Goal: Task Accomplishment & Management: Complete application form

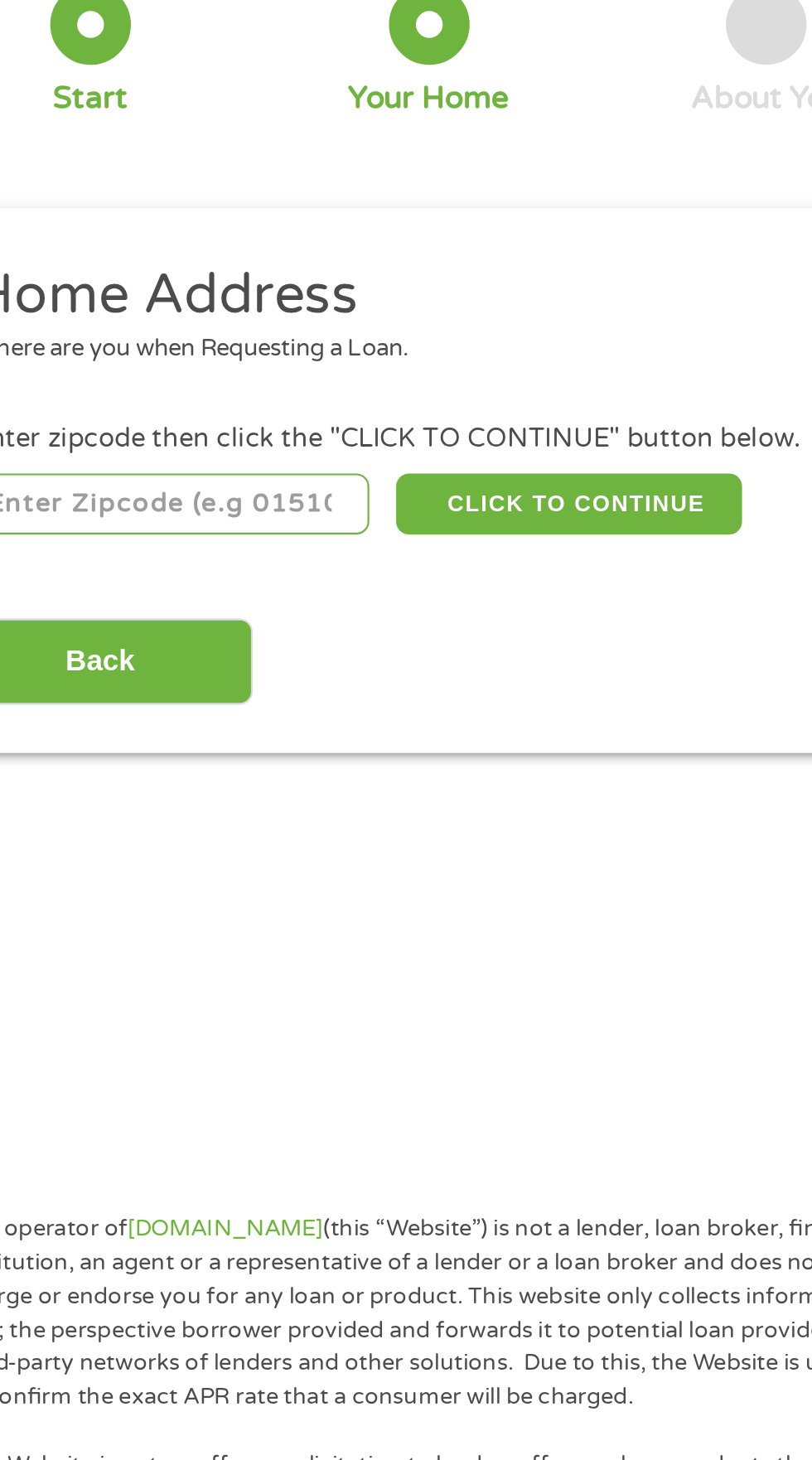
scroll to position [9, 0]
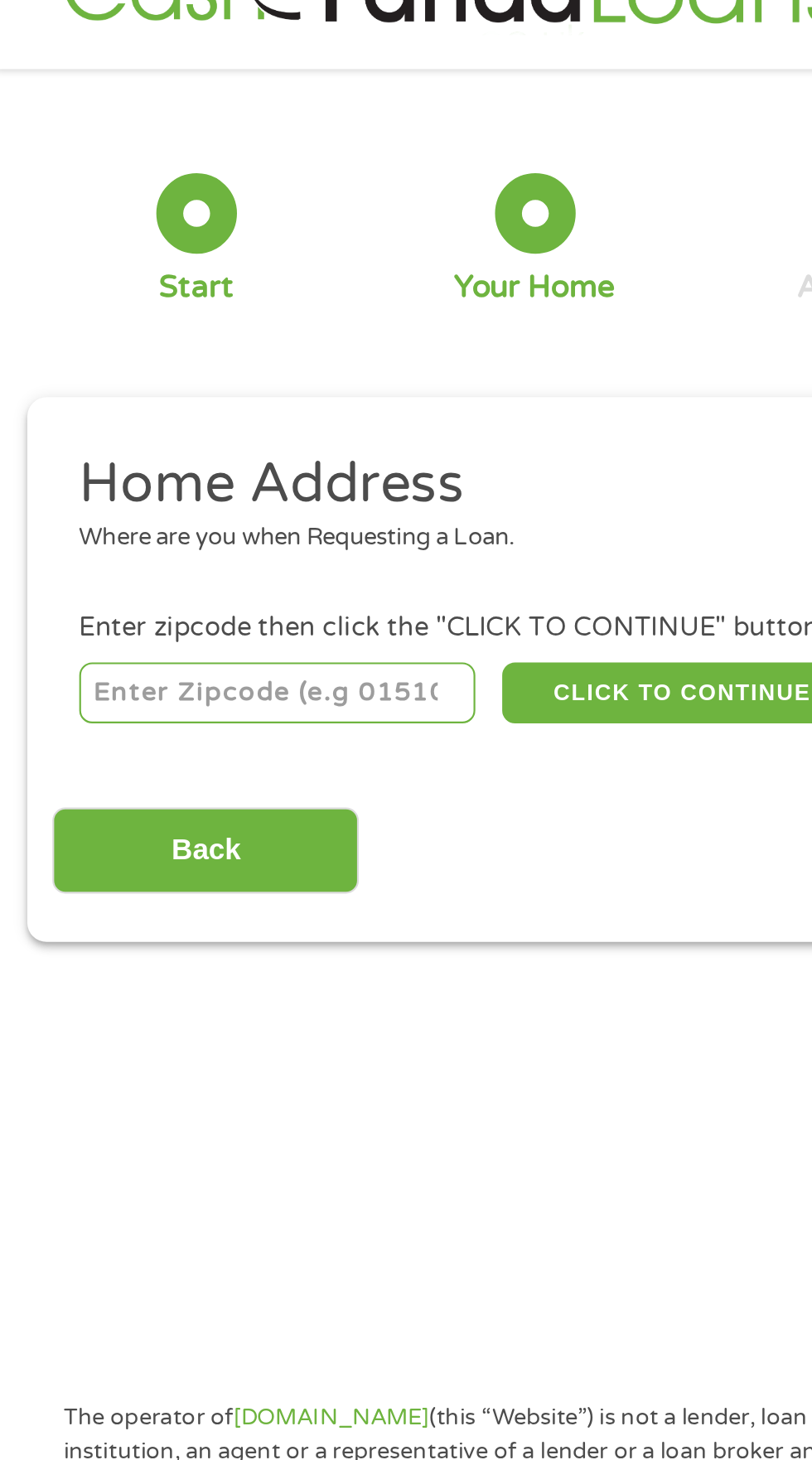
click at [193, 361] on input "number" at bounding box center [130, 359] width 184 height 29
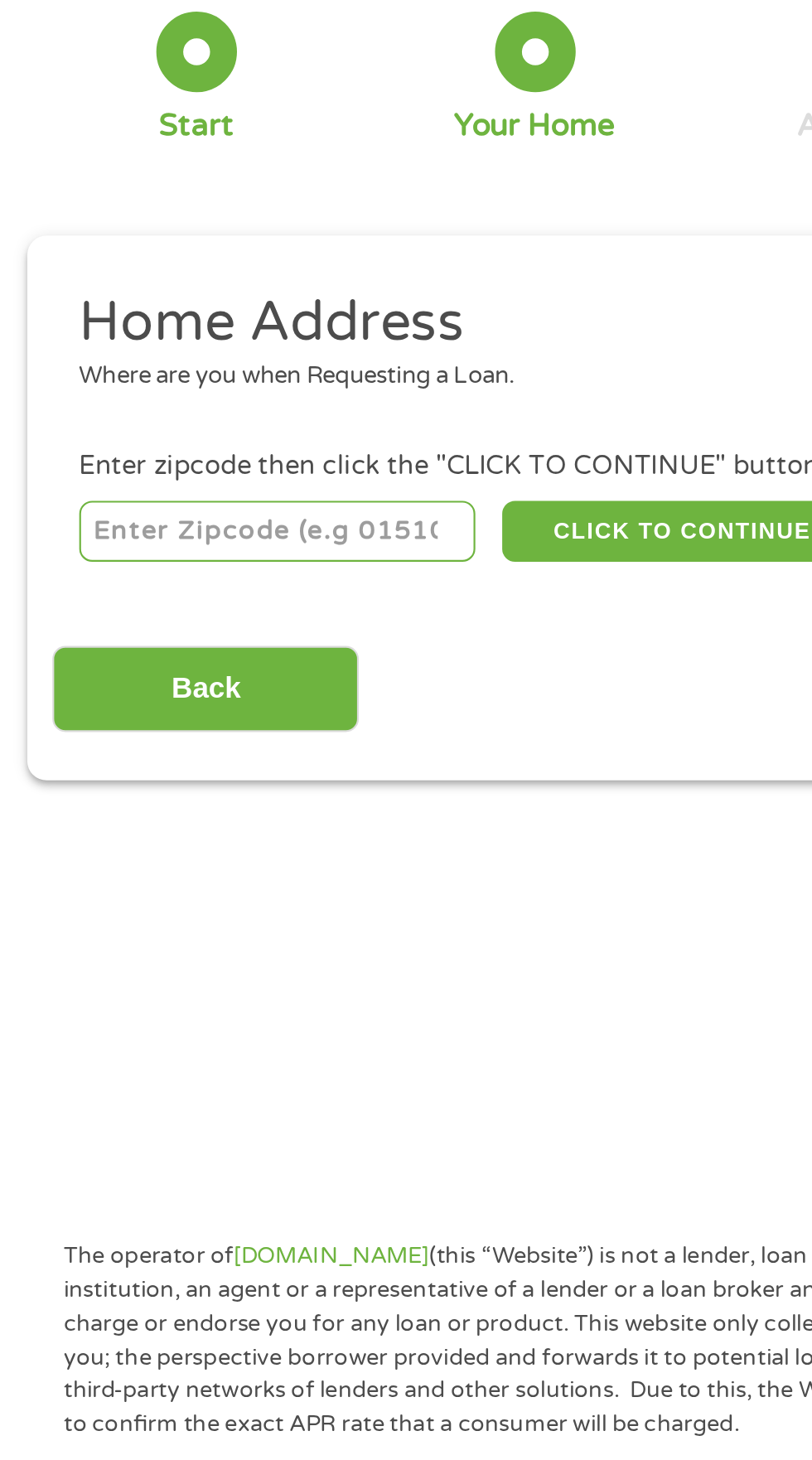
click at [286, 298] on li "Home Address Where are you when Requesting a Loan." at bounding box center [400, 276] width 746 height 62
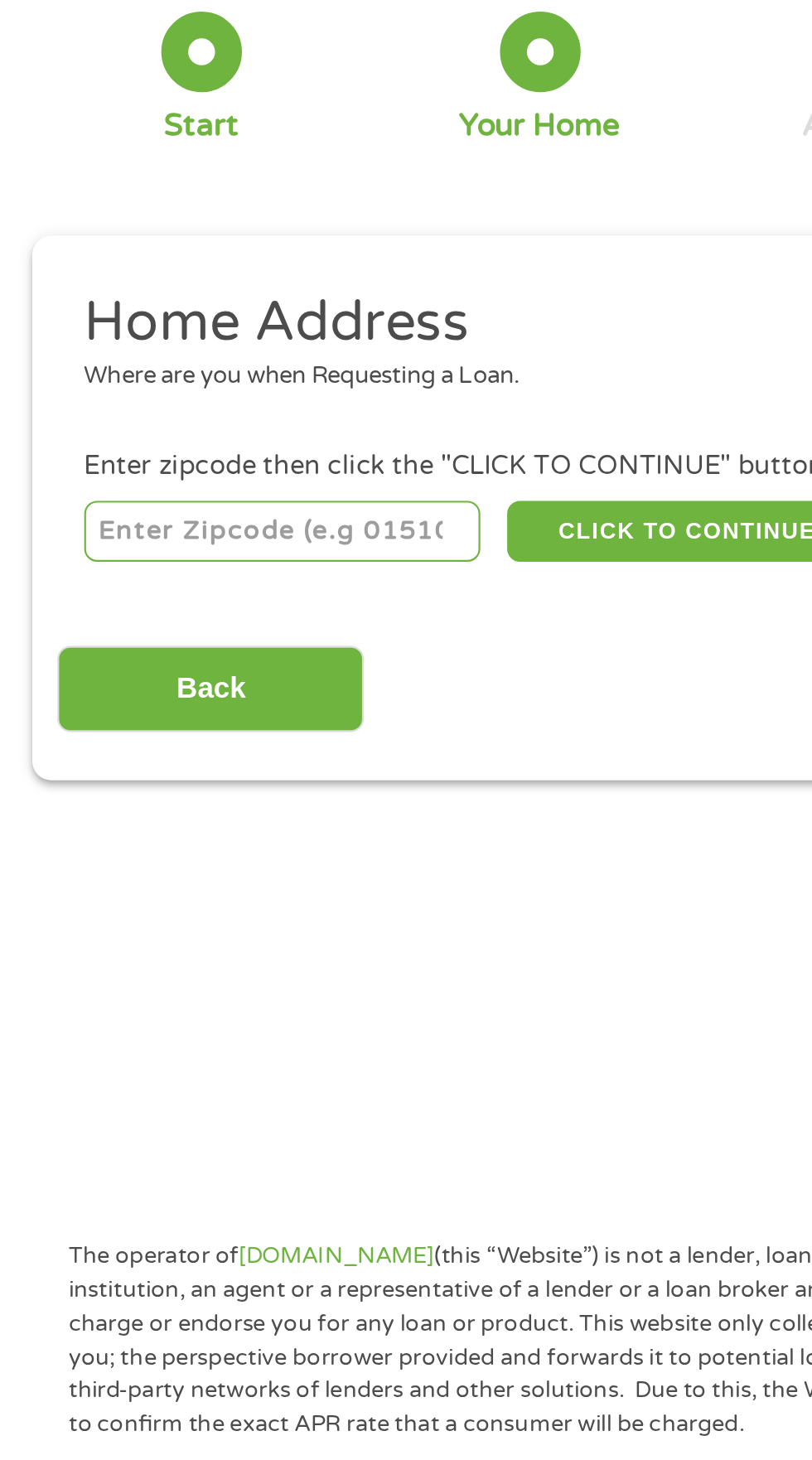
click at [181, 362] on input "number" at bounding box center [130, 359] width 184 height 29
type input "63548"
click at [223, 261] on h2 "Home Address" at bounding box center [400, 262] width 723 height 33
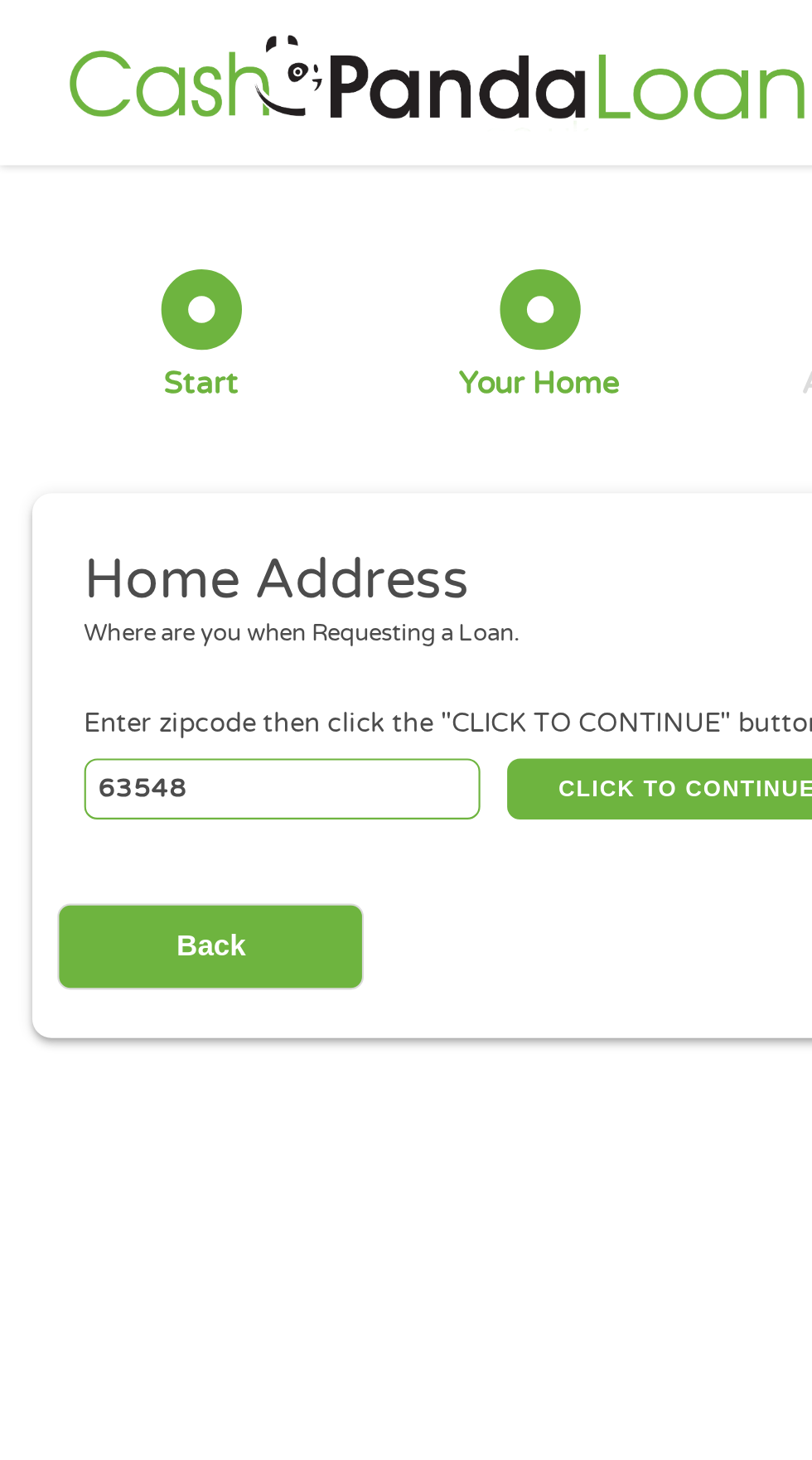
scroll to position [0, 0]
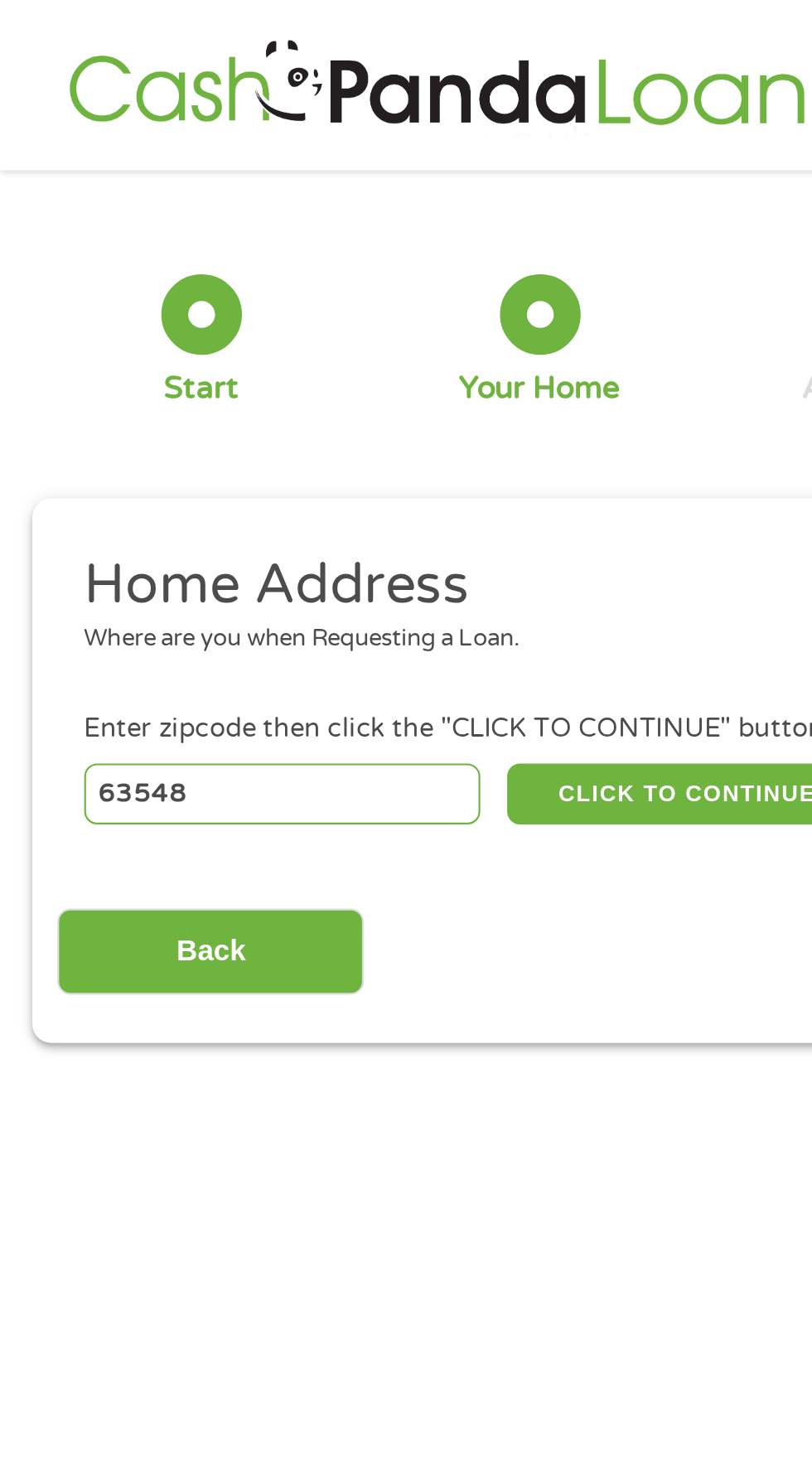
click at [241, 317] on ul "Home Address Where are you when Requesting a Loan. Enter zipcode then click the…" at bounding box center [406, 319] width 758 height 130
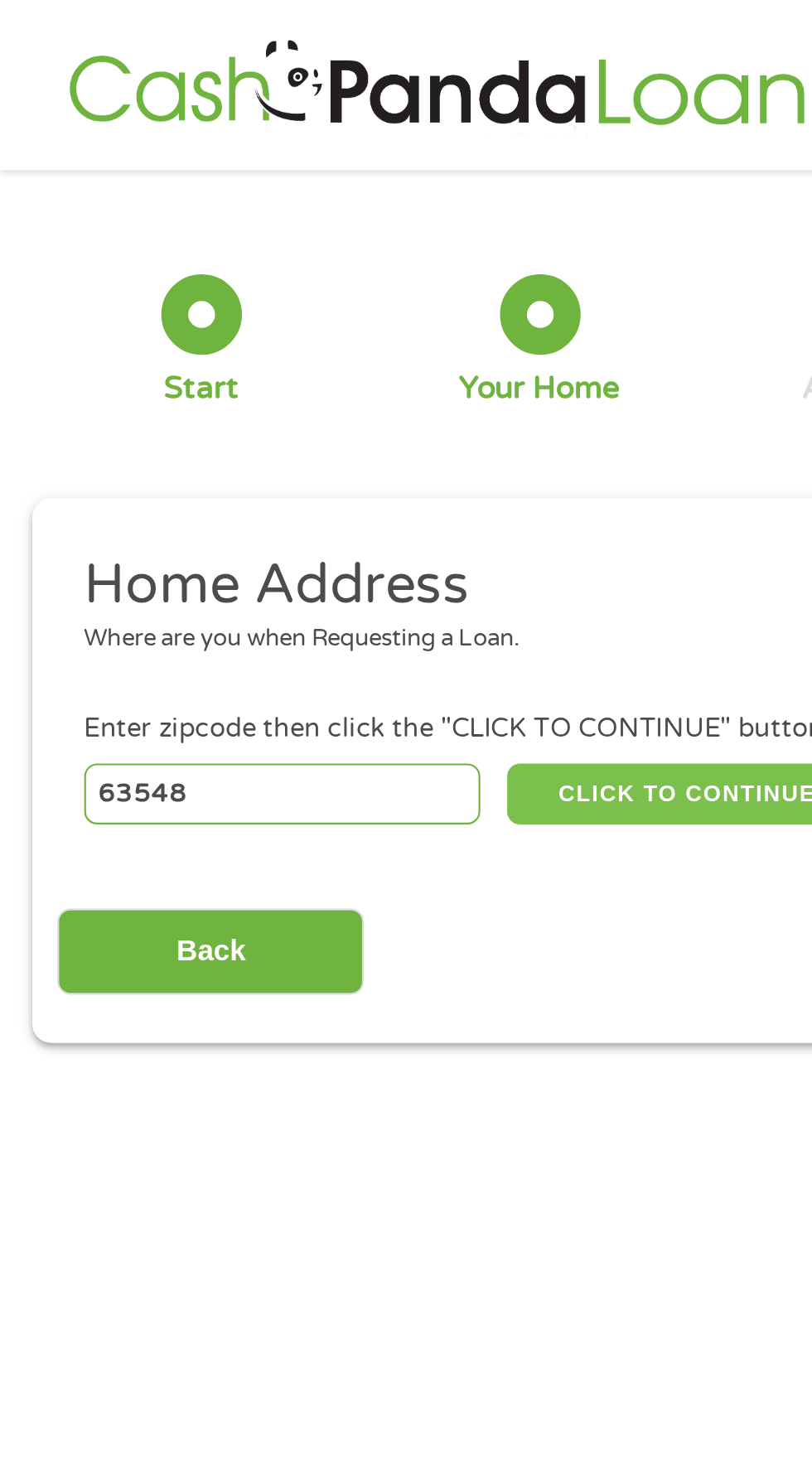
click at [329, 370] on button "CLICK TO CONTINUE" at bounding box center [314, 368] width 160 height 29
type input "63548"
type input "[GEOGRAPHIC_DATA]"
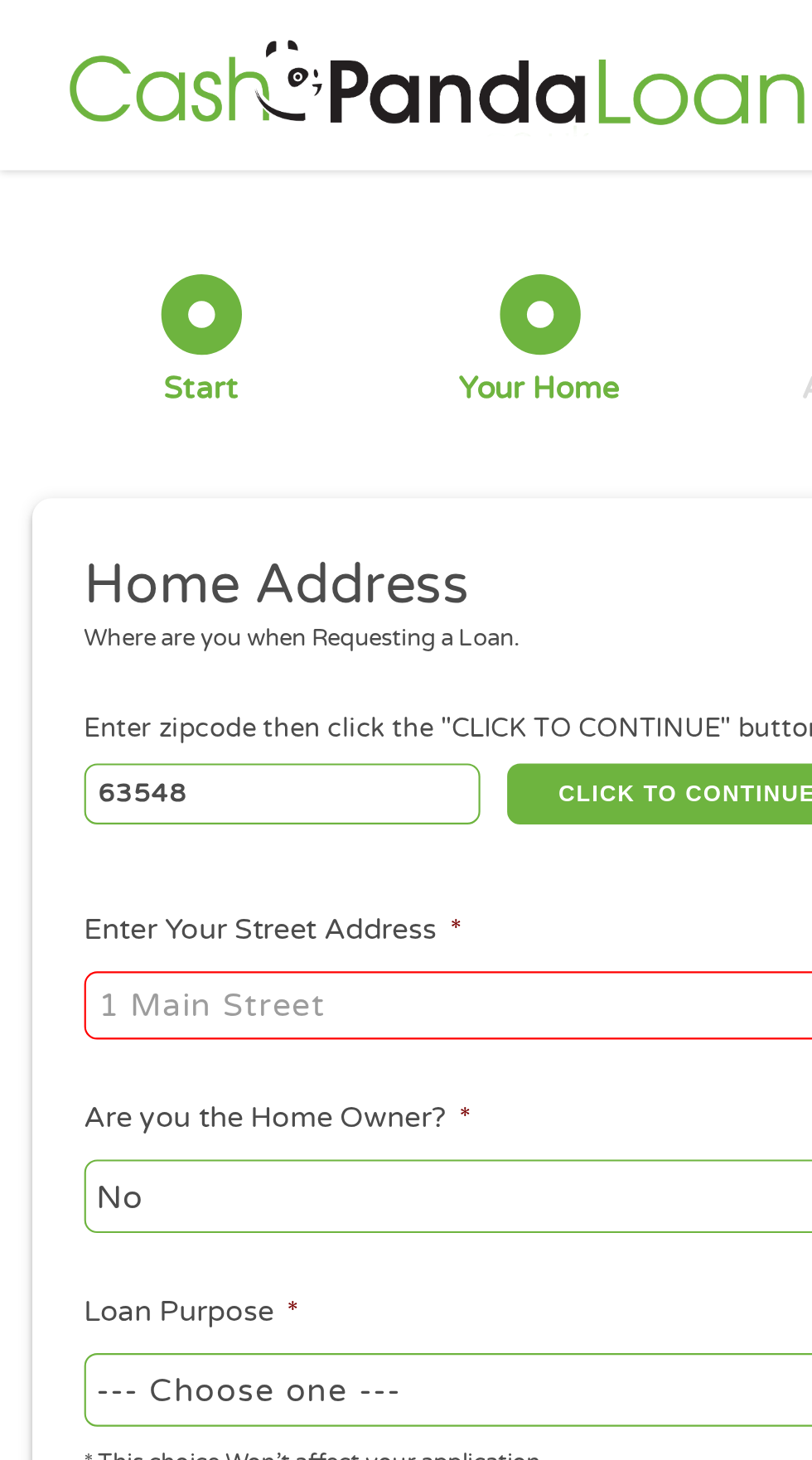
click at [275, 465] on input "Enter Your Street Address *" at bounding box center [216, 465] width 355 height 31
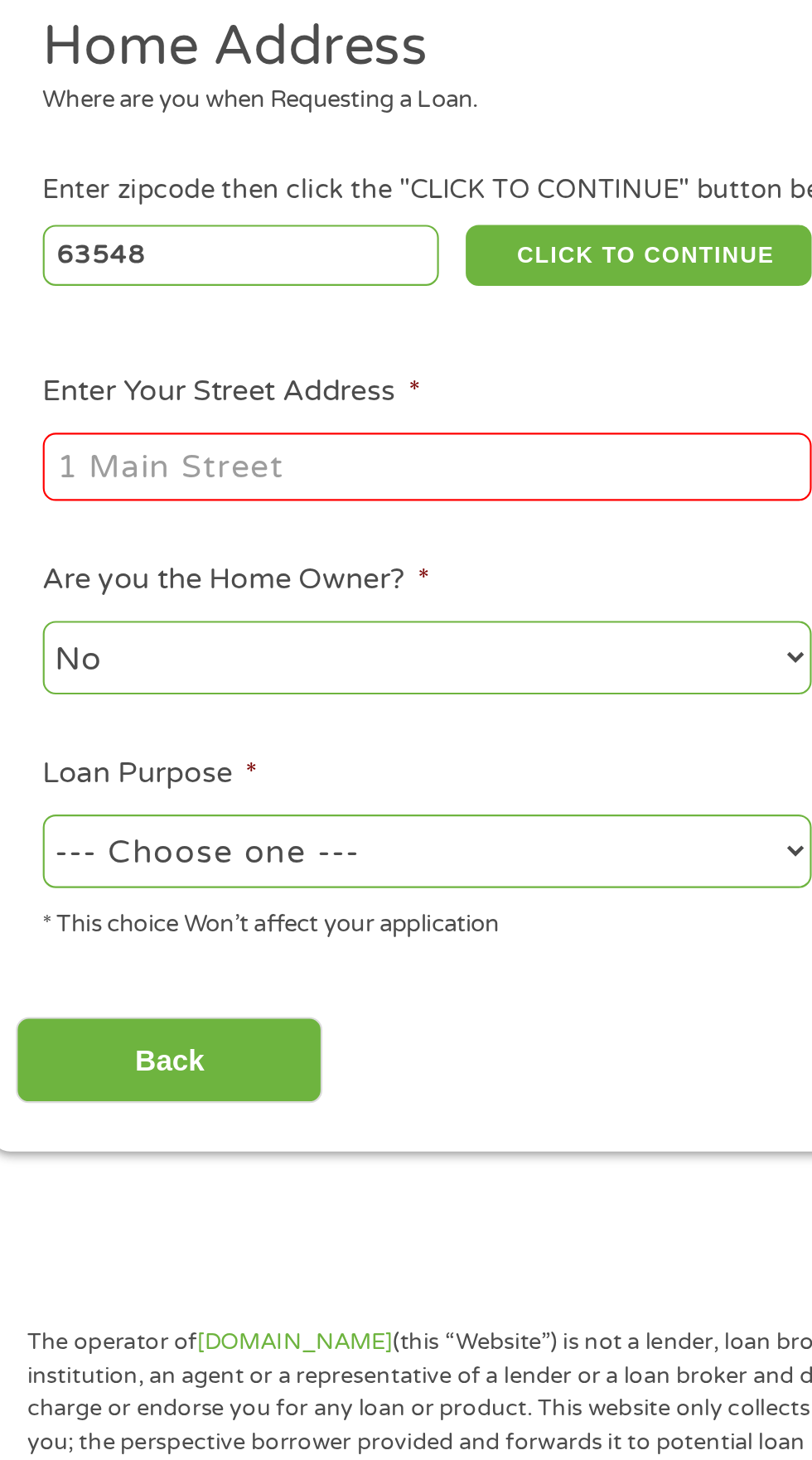
type input "[STREET_ADDRESS][PERSON_NAME]"
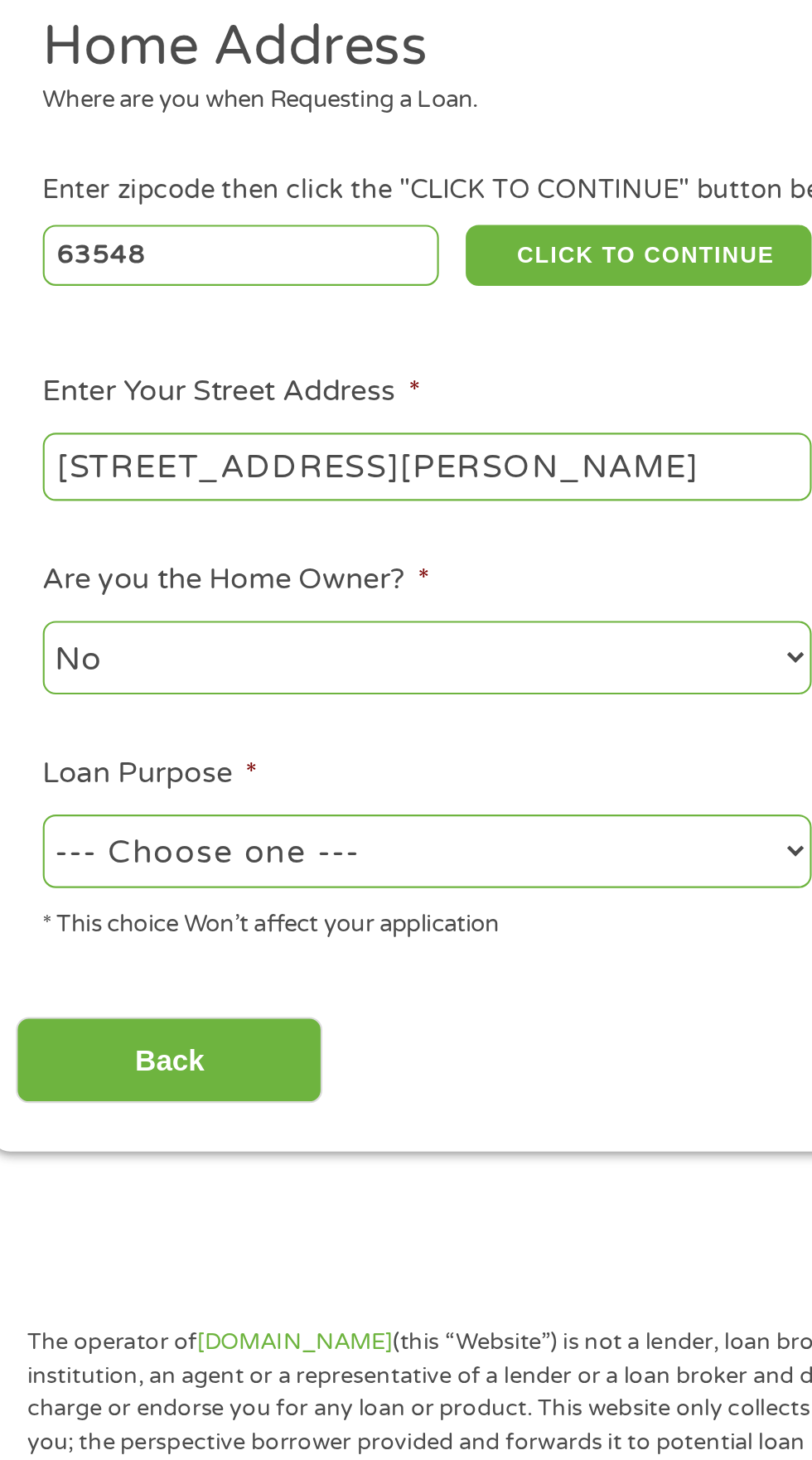
click at [299, 562] on select "No Yes" at bounding box center [216, 553] width 355 height 34
click at [256, 658] on select "--- Choose one --- Pay Bills Debt Consolidation Home Improvement Major Purchase…" at bounding box center [216, 643] width 355 height 34
select select "other"
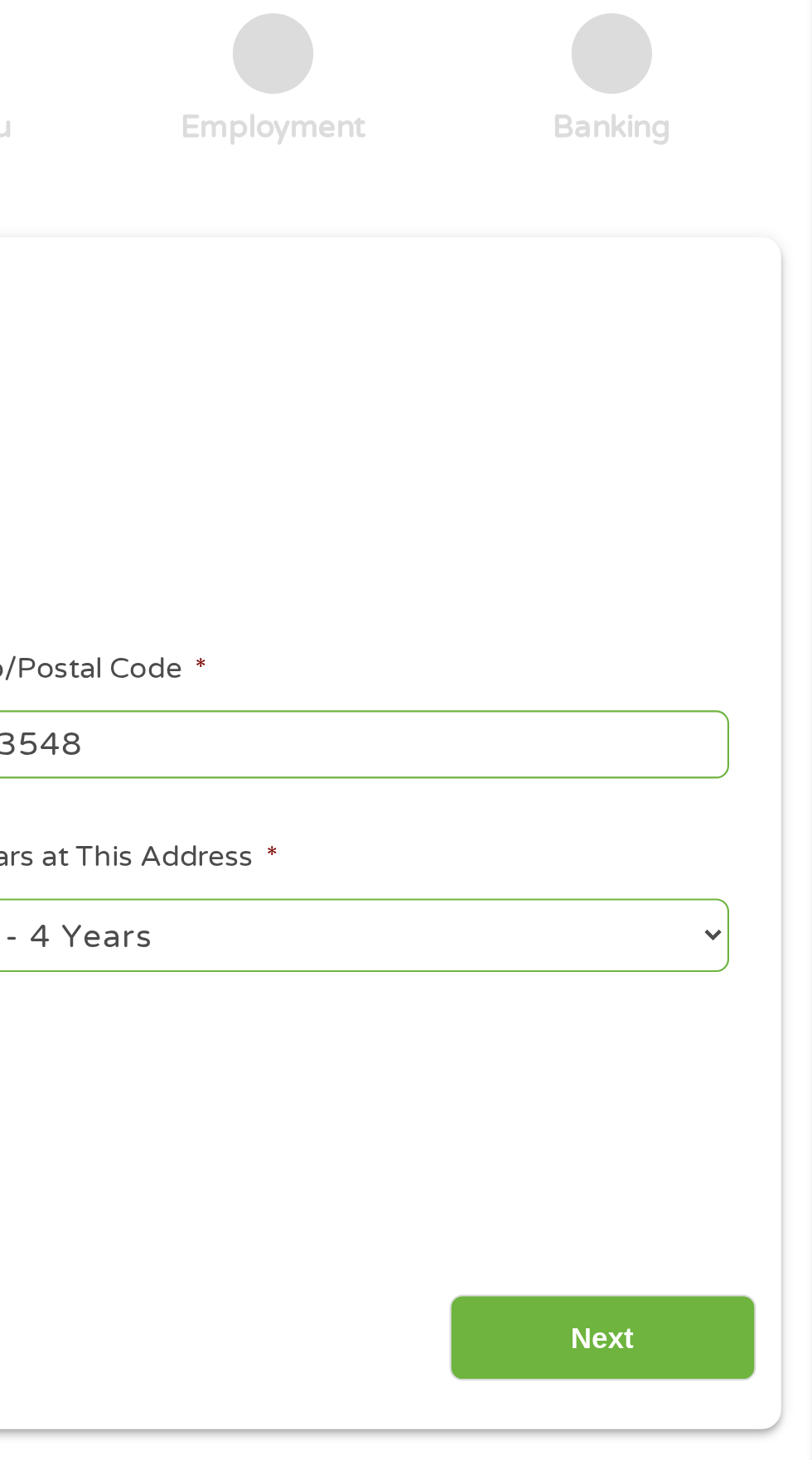
click at [752, 564] on select "1 Year or less 1 - 2 Years 2 - 4 Years Over 4 Years" at bounding box center [595, 553] width 355 height 34
select select "60months"
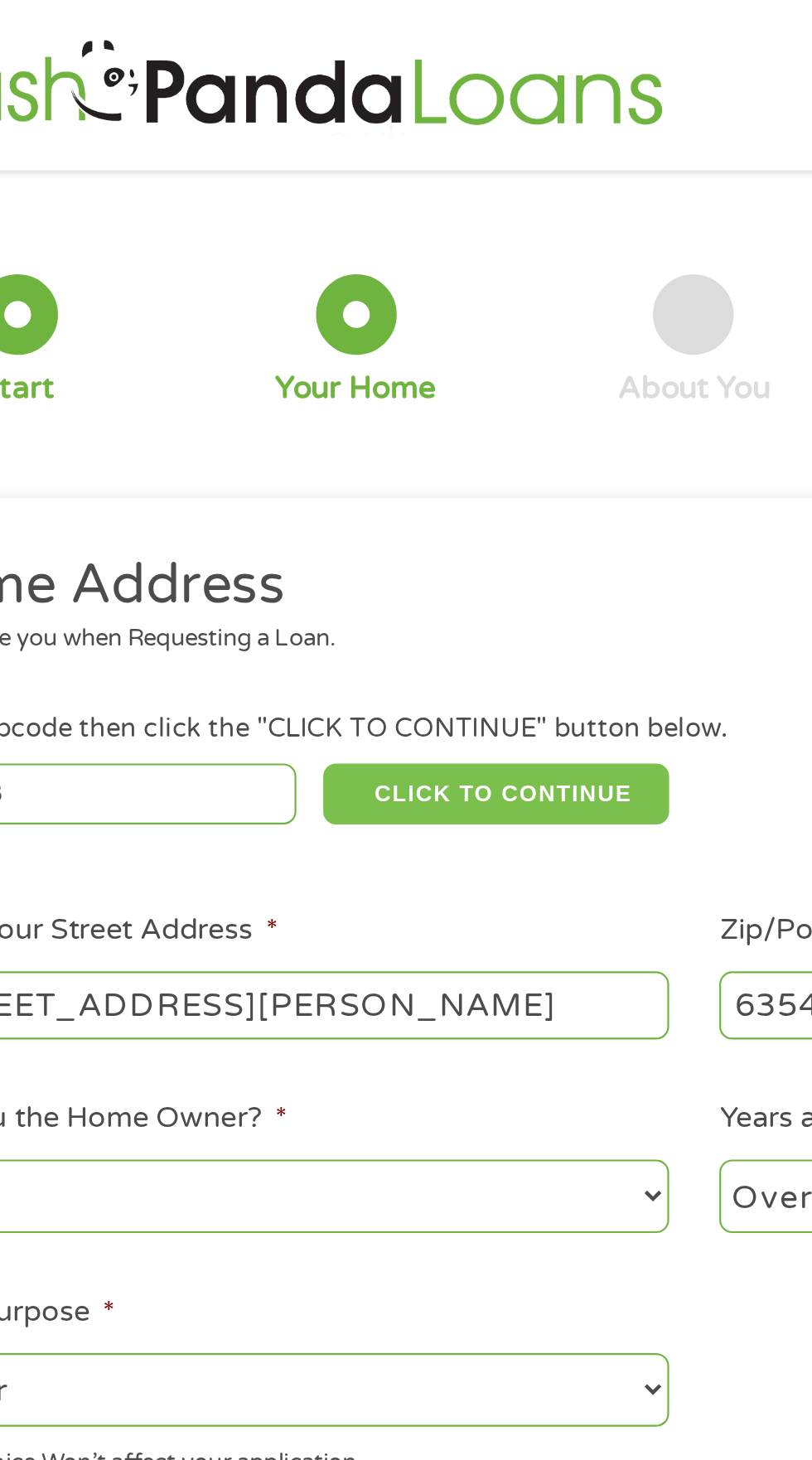
click at [362, 372] on button "CLICK TO CONTINUE" at bounding box center [314, 368] width 160 height 29
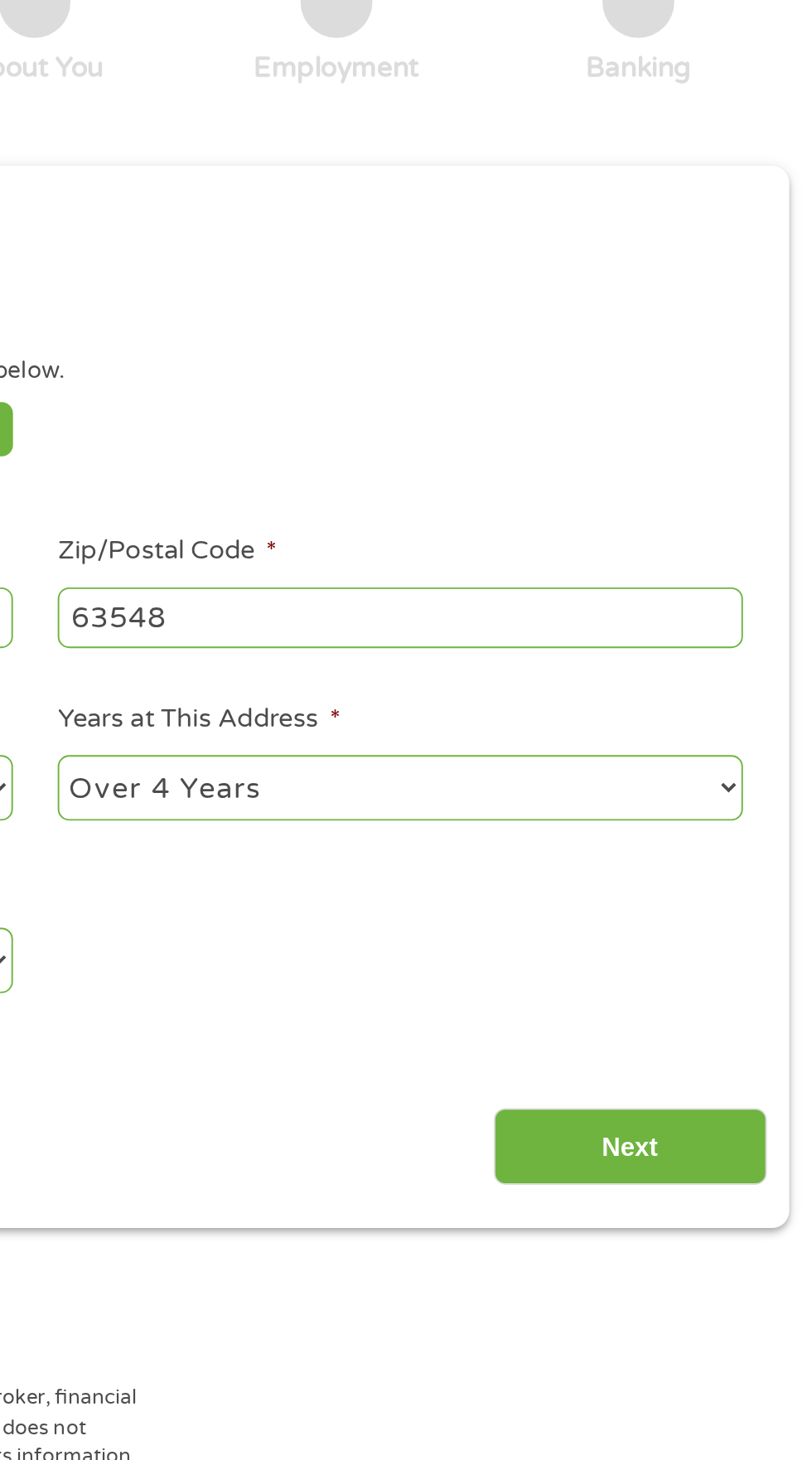
click at [746, 744] on input "Next" at bounding box center [714, 739] width 142 height 41
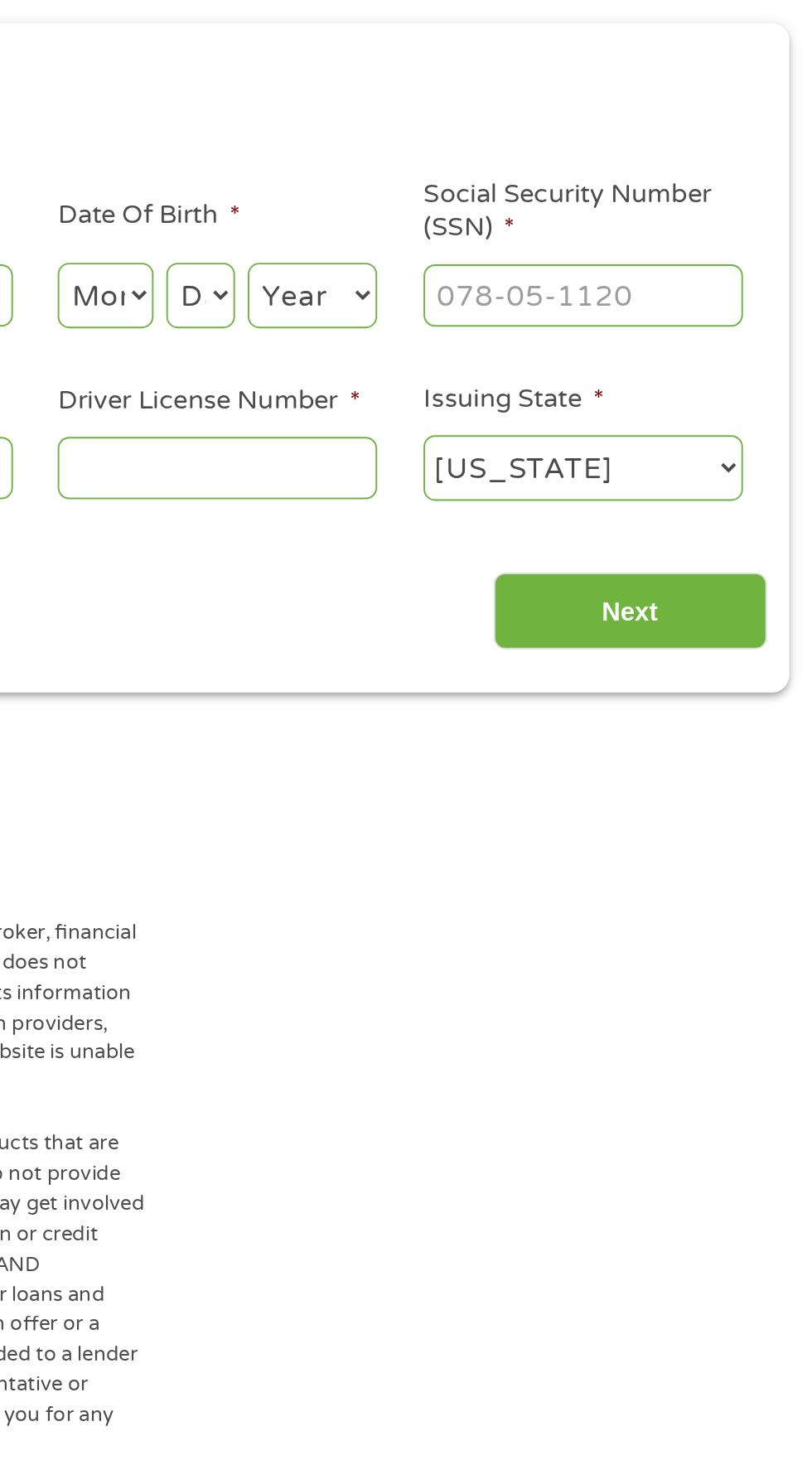
scroll to position [7, 7]
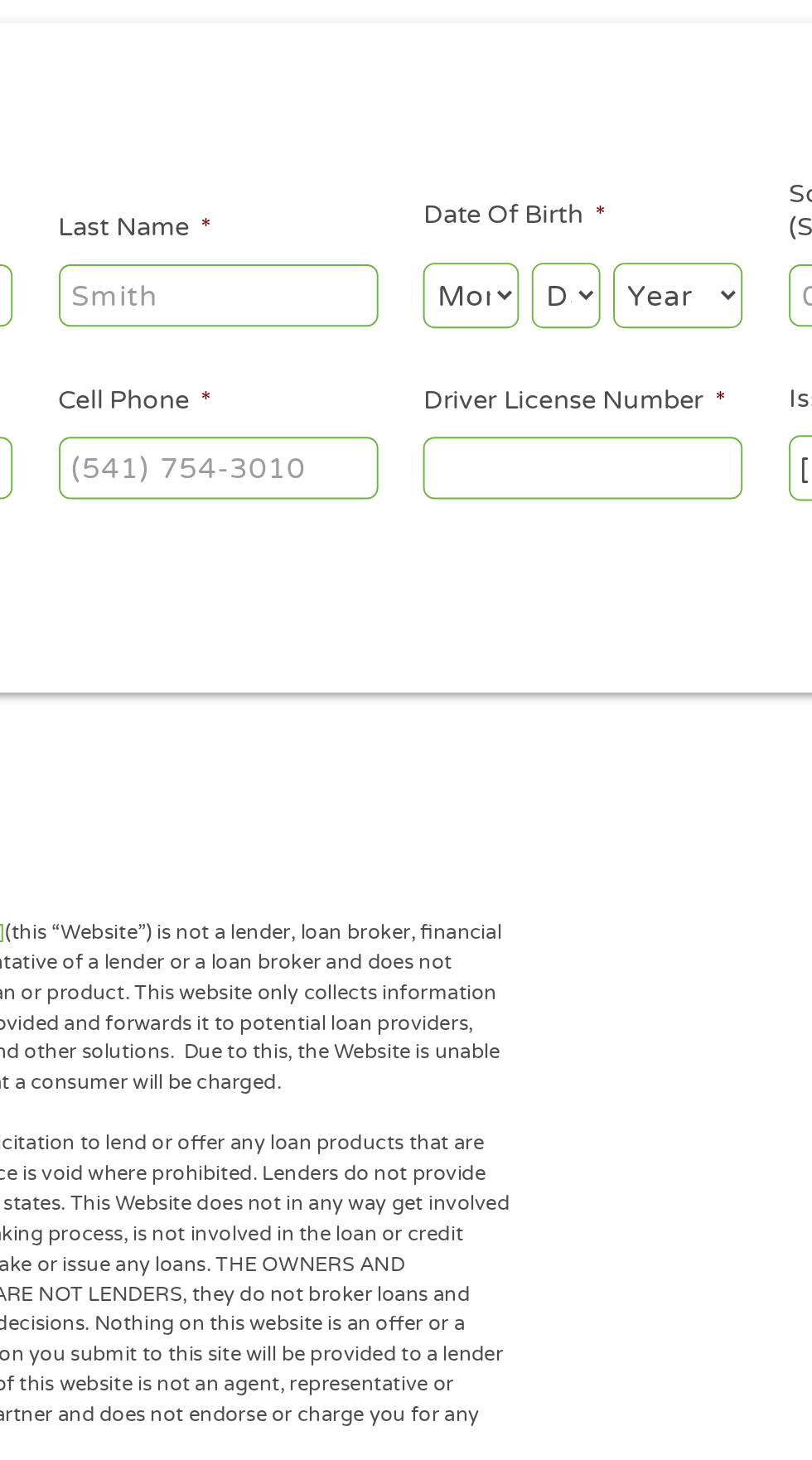
click at [493, 460] on input "Driver License Number *" at bounding box center [501, 452] width 166 height 31
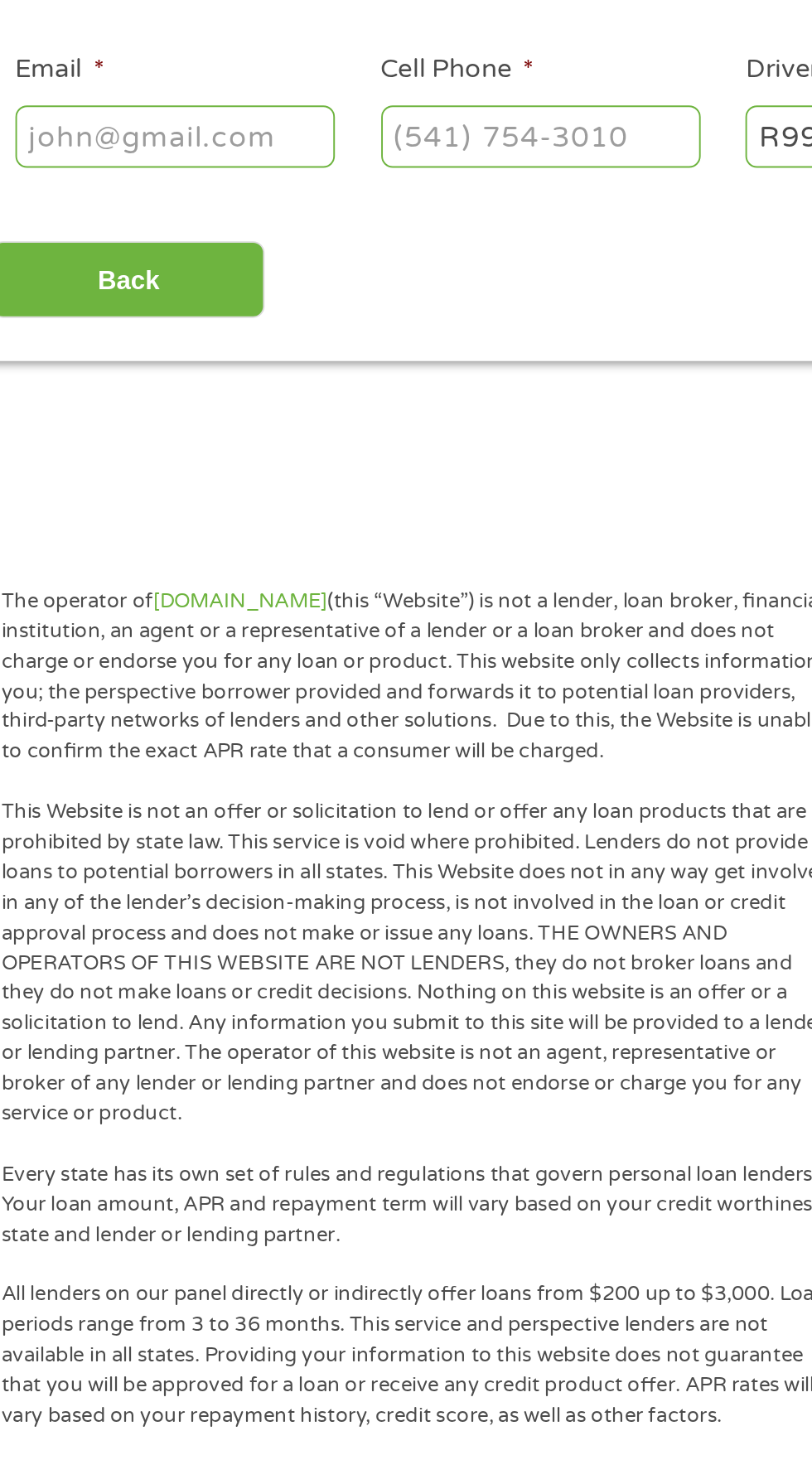
type input "R998565665"
click at [353, 462] on input "Cell Phone *" at bounding box center [311, 452] width 166 height 31
type input "[PHONE_NUMBER]"
type input "[PERSON_NAME]"
type input "Kerkmann"
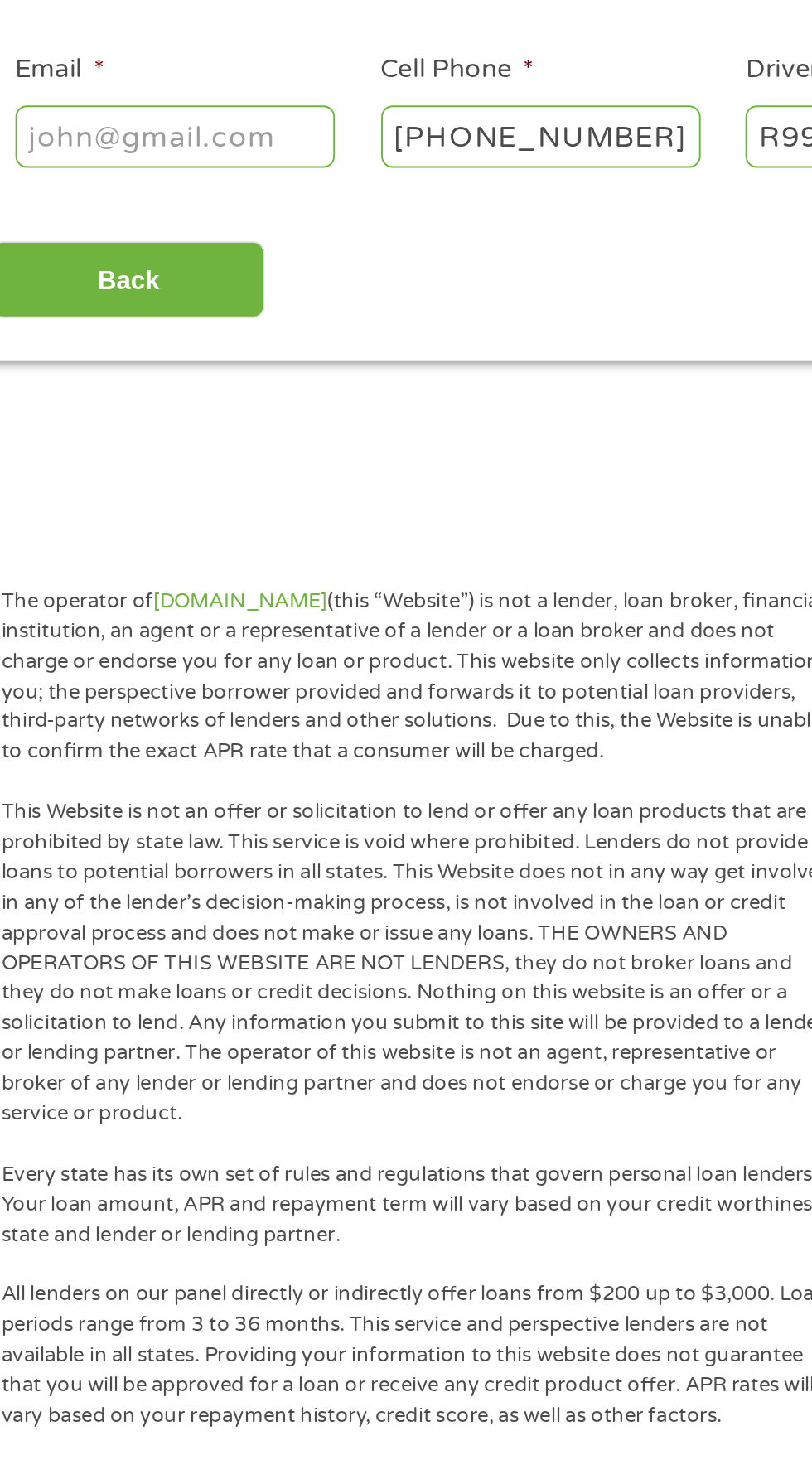
type input "[EMAIL_ADDRESS][DOMAIN_NAME]"
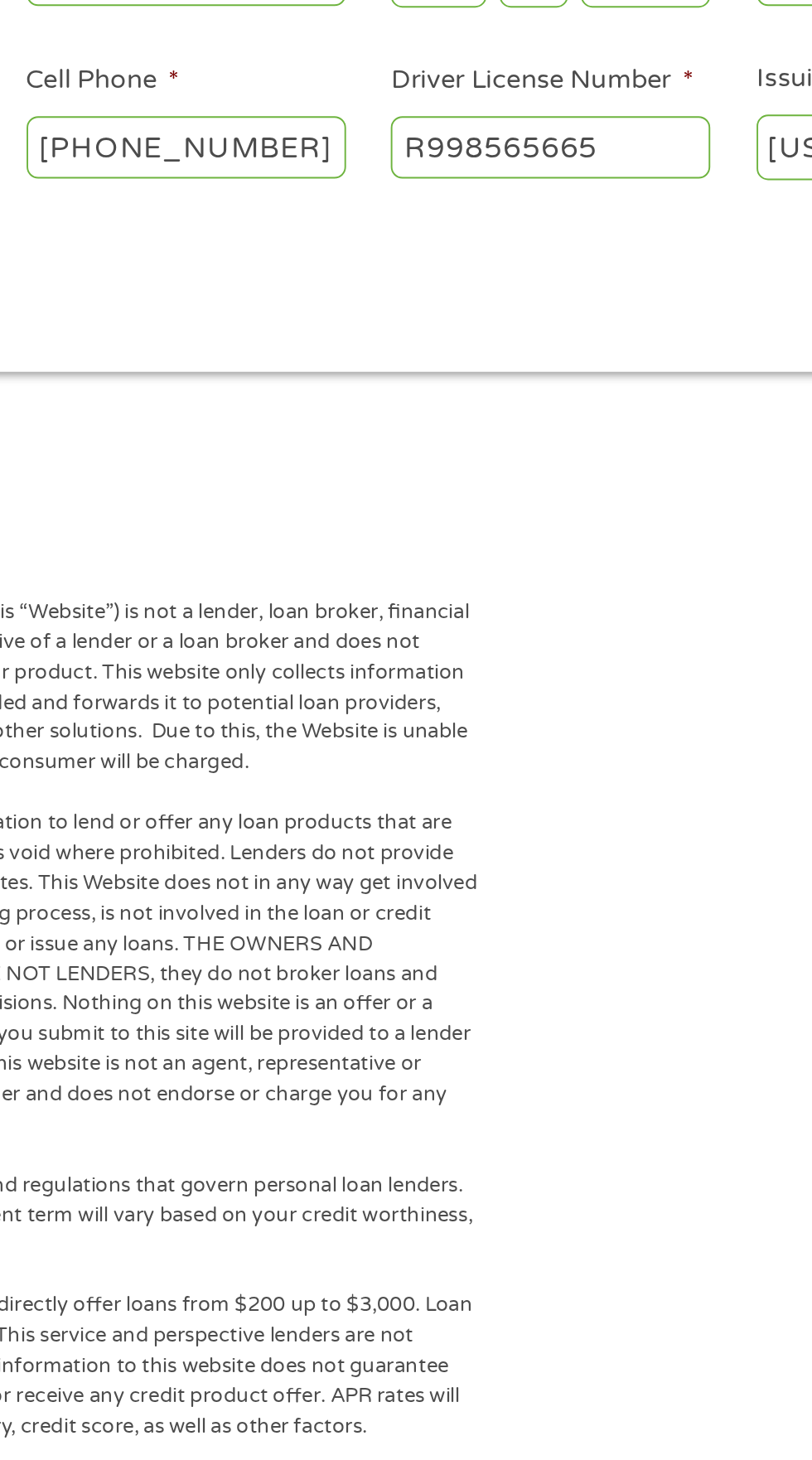
click at [380, 453] on input "[PHONE_NUMBER]" at bounding box center [311, 452] width 166 height 31
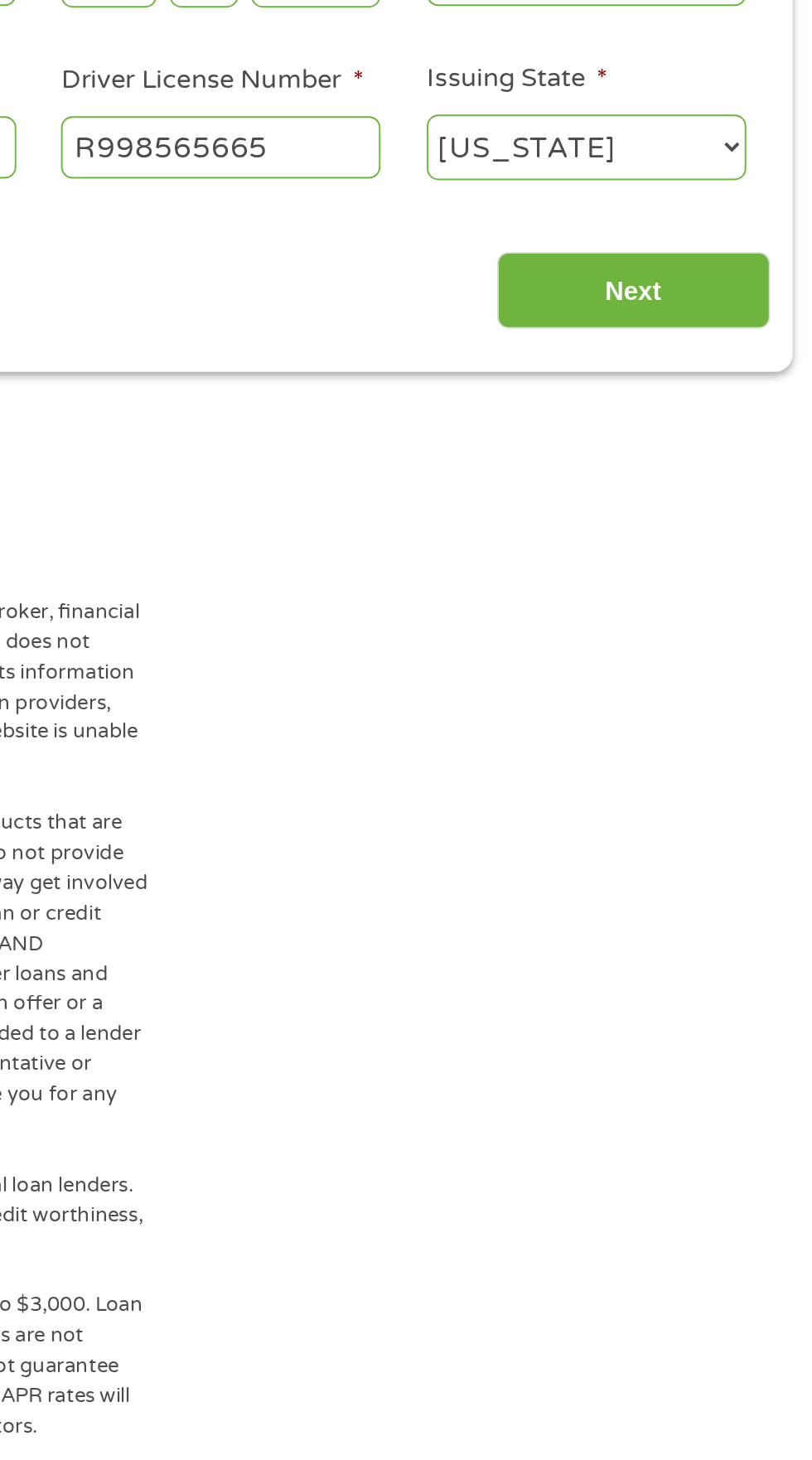
click at [746, 540] on input "Next" at bounding box center [714, 528] width 142 height 41
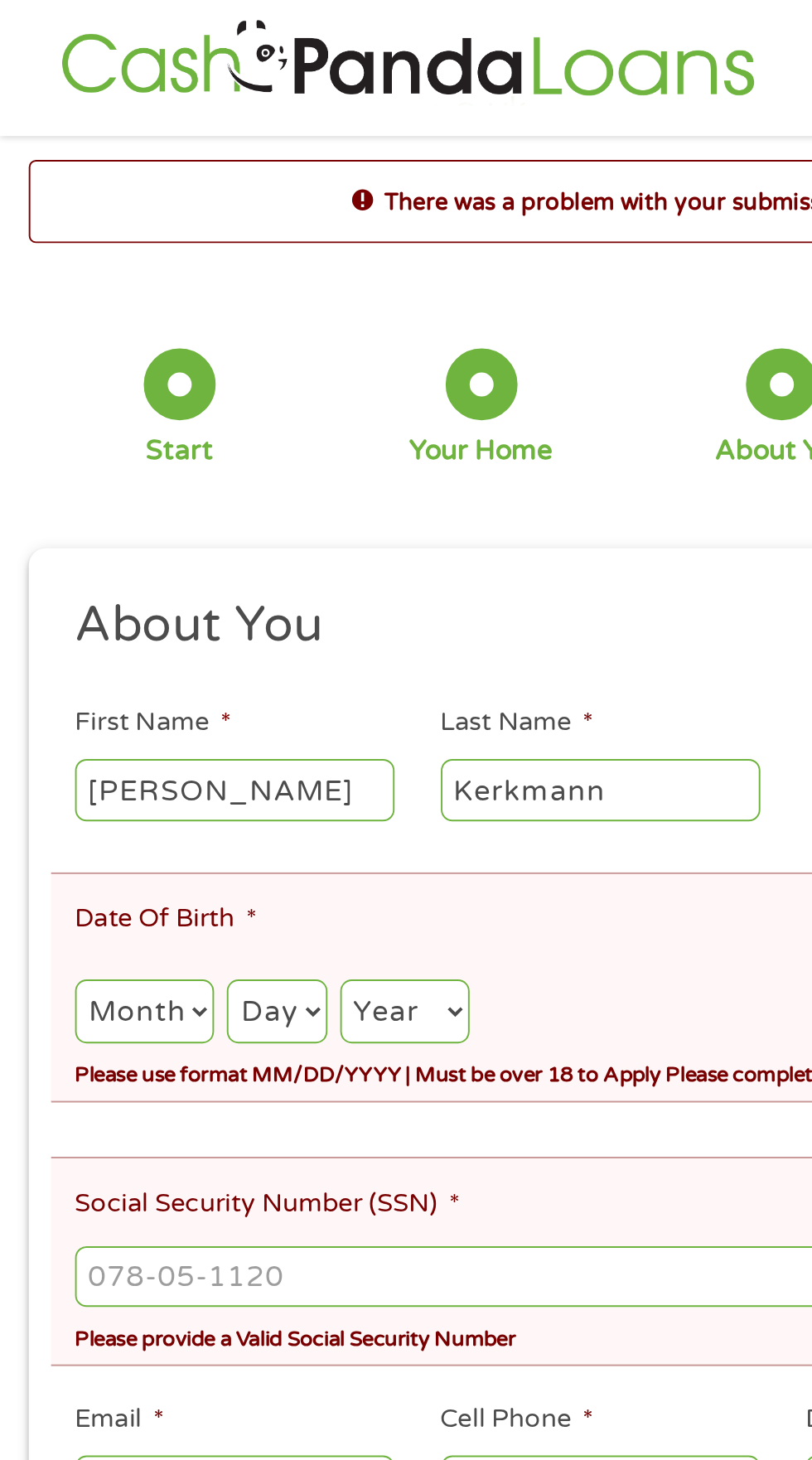
click at [108, 539] on select "Month 1 2 3 4 5 6 7 8 9 10 11 12" at bounding box center [75, 525] width 72 height 34
select select "7"
click at [167, 519] on select "Day 1 2 3 4 5 6 7 8 9 10 11 12 13 14 15 16 17 18 19 20 21 22 23 24 25 26 27 28 …" at bounding box center [144, 525] width 51 height 34
select select "7"
click at [243, 524] on select "Year [DATE] 2006 2005 2004 2003 2002 2001 2000 1999 1998 1997 1996 1995 1994 19…" at bounding box center [209, 525] width 67 height 34
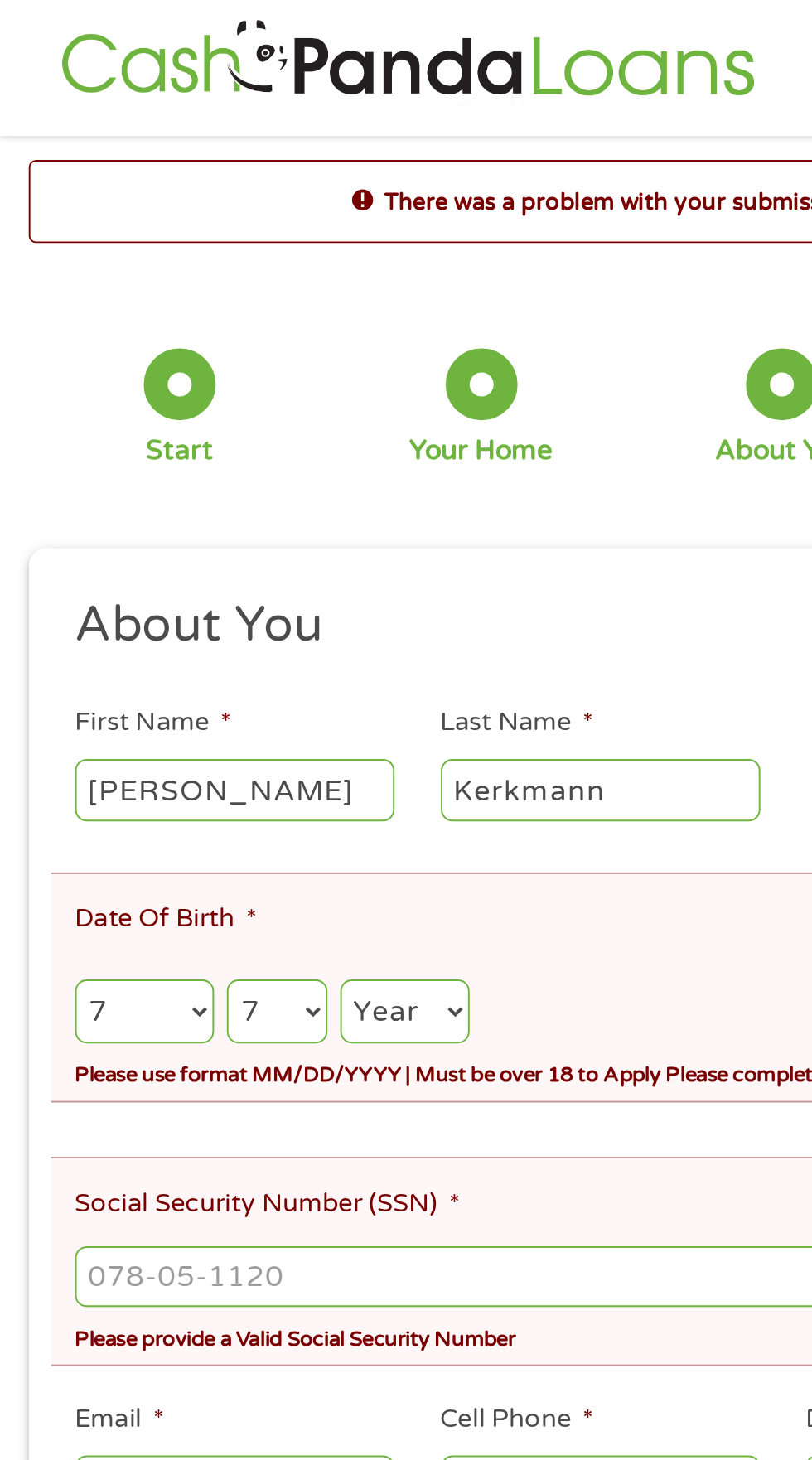
select select "1970"
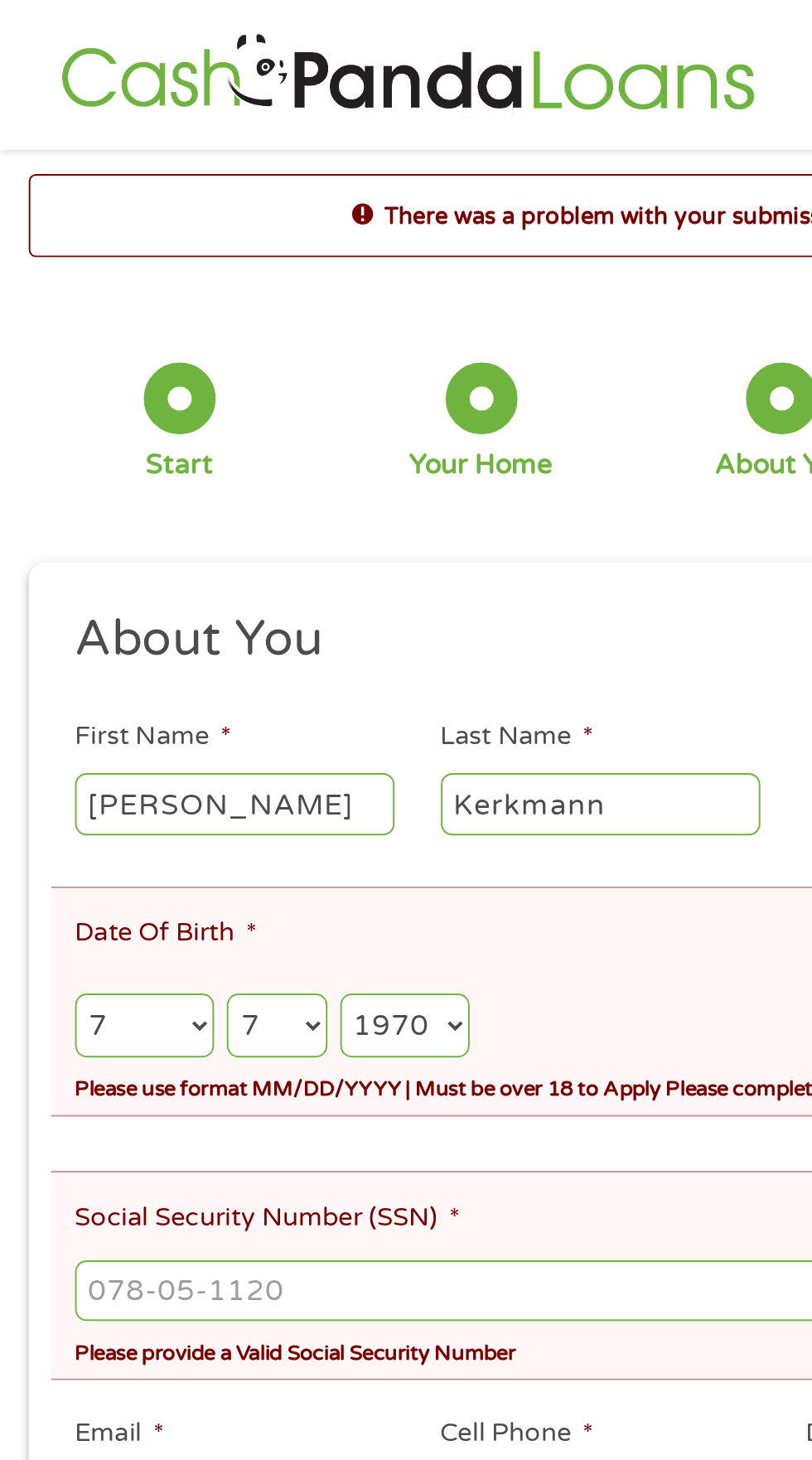
scroll to position [0, 0]
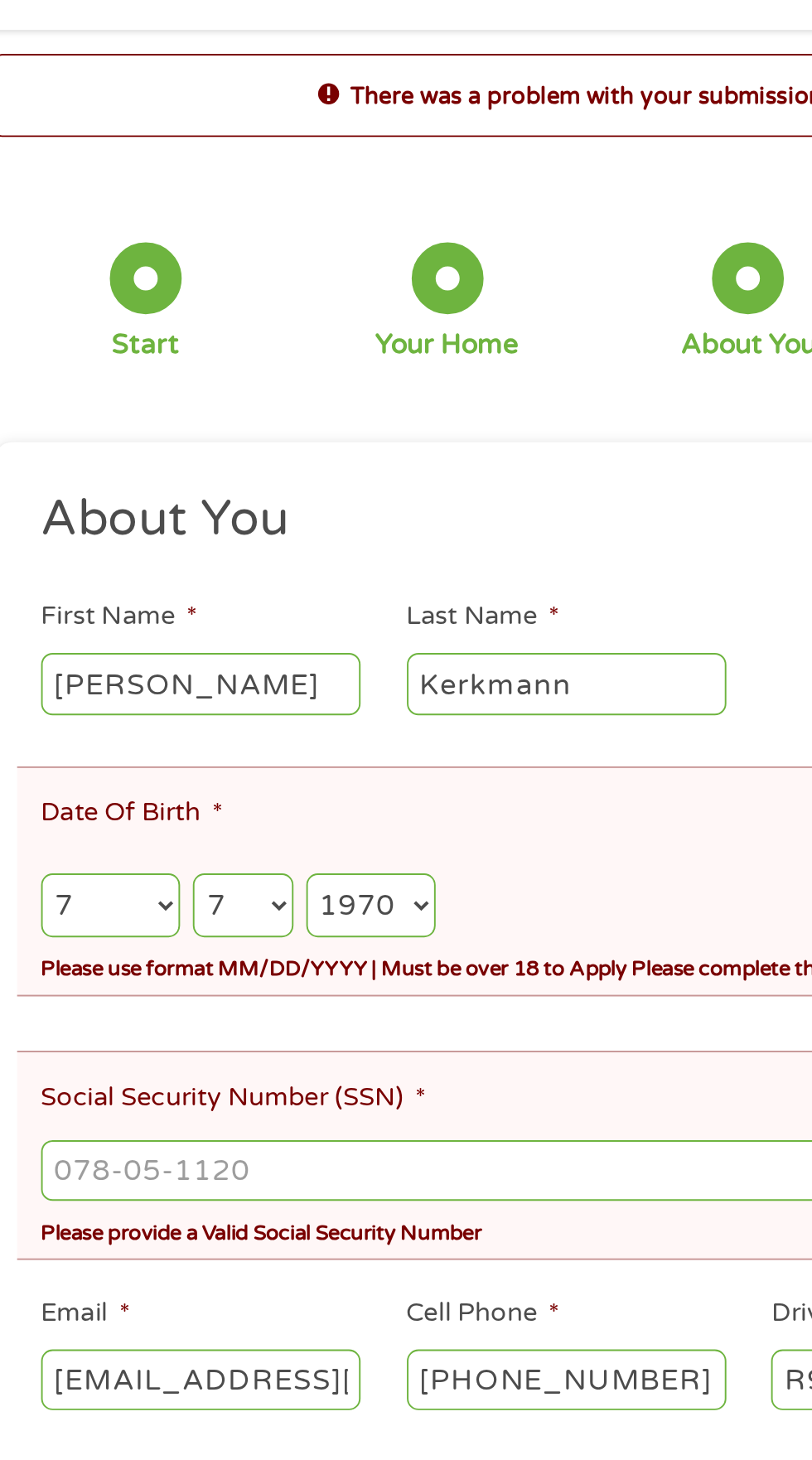
click at [269, 662] on input "Social Security Number (SSN) *" at bounding box center [406, 670] width 734 height 31
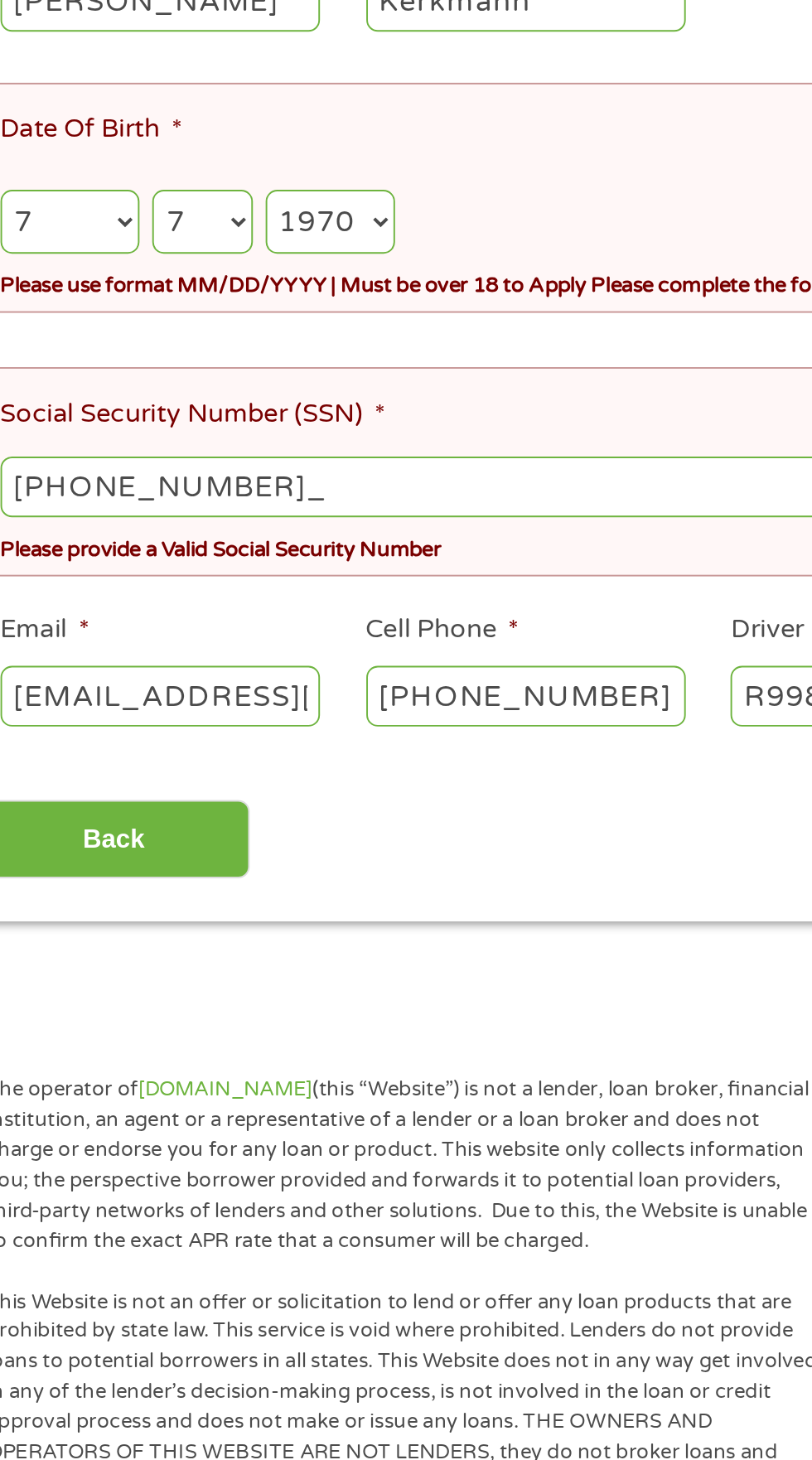
type input "505-90-5200"
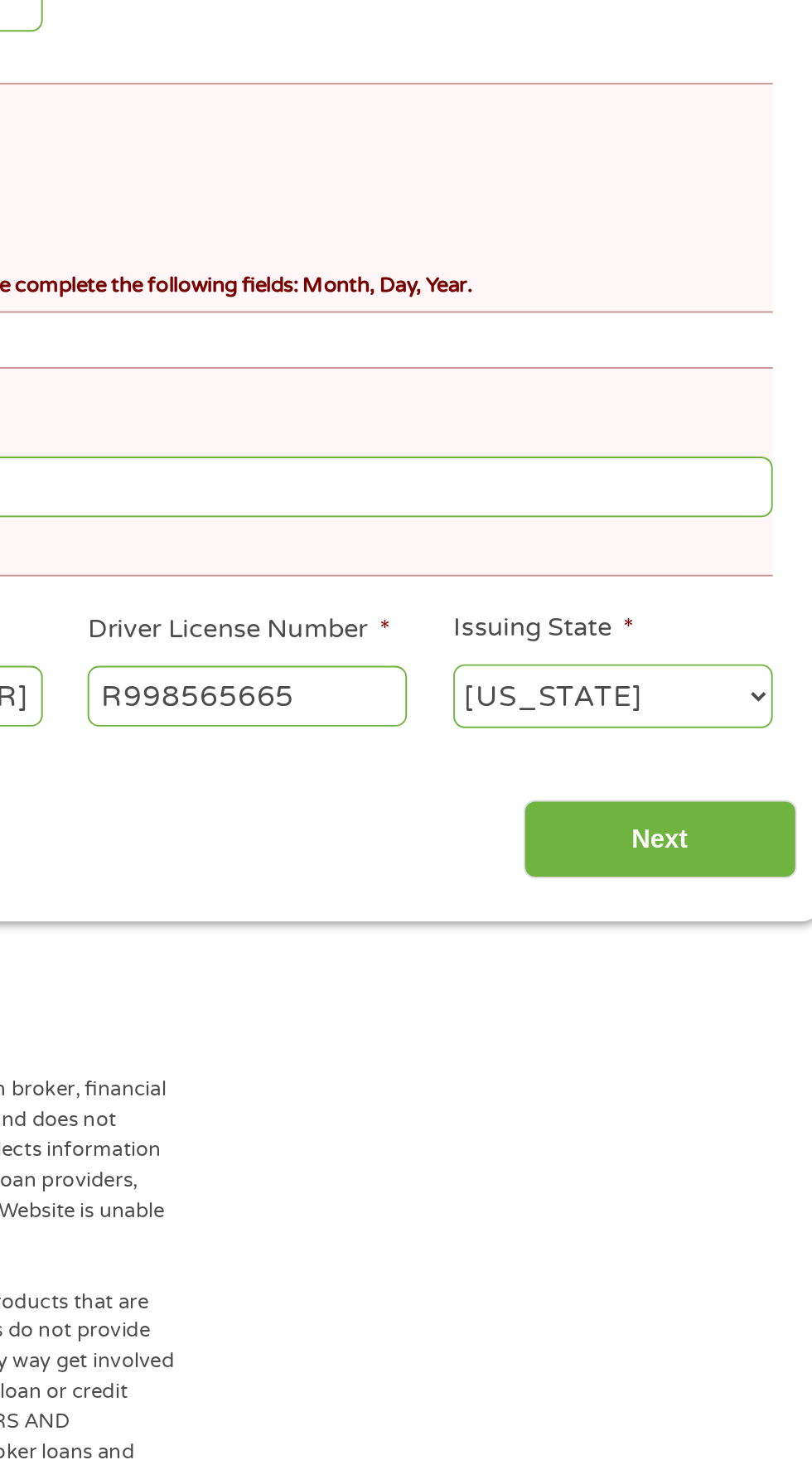
click at [737, 852] on input "Next" at bounding box center [714, 852] width 142 height 41
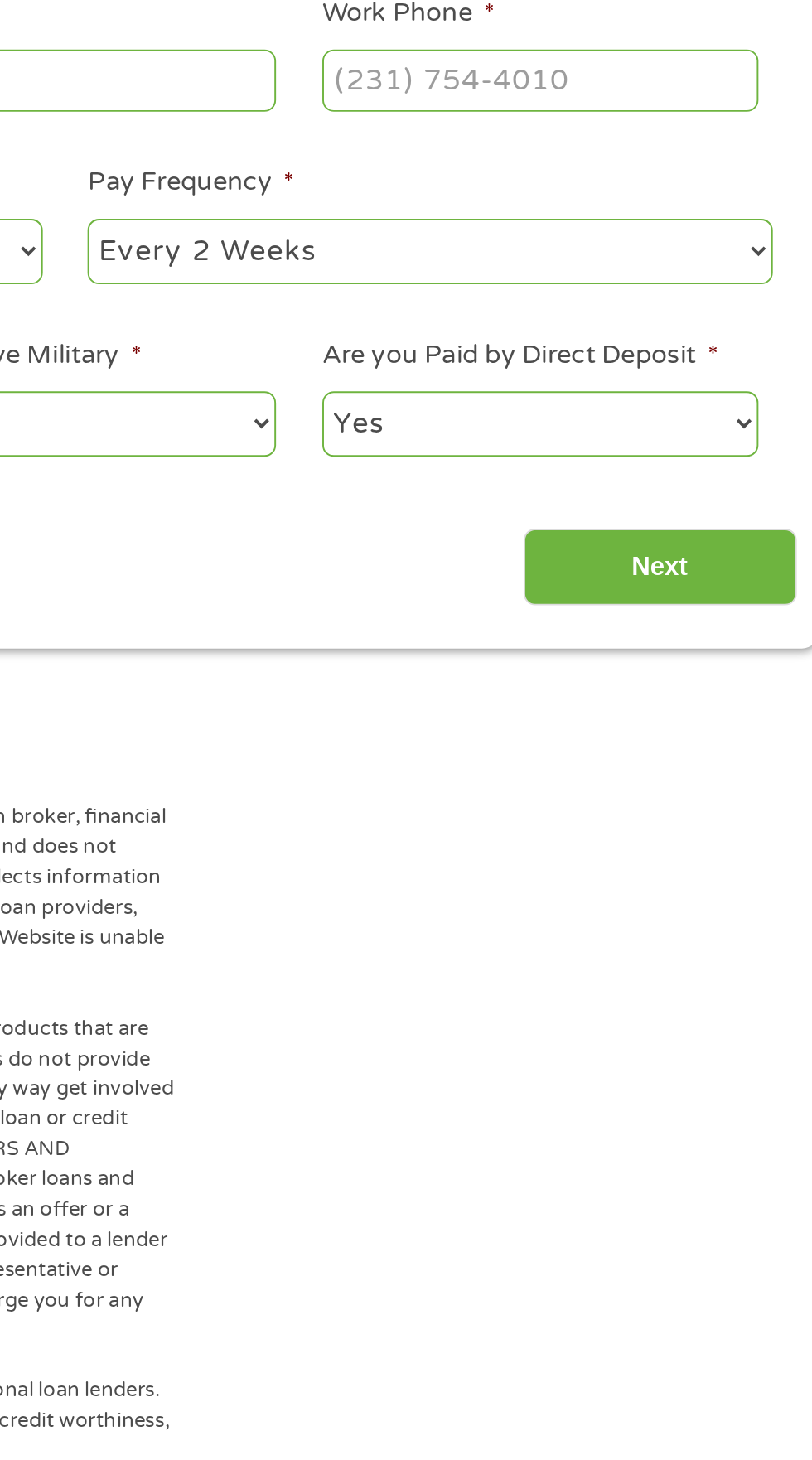
scroll to position [7, 7]
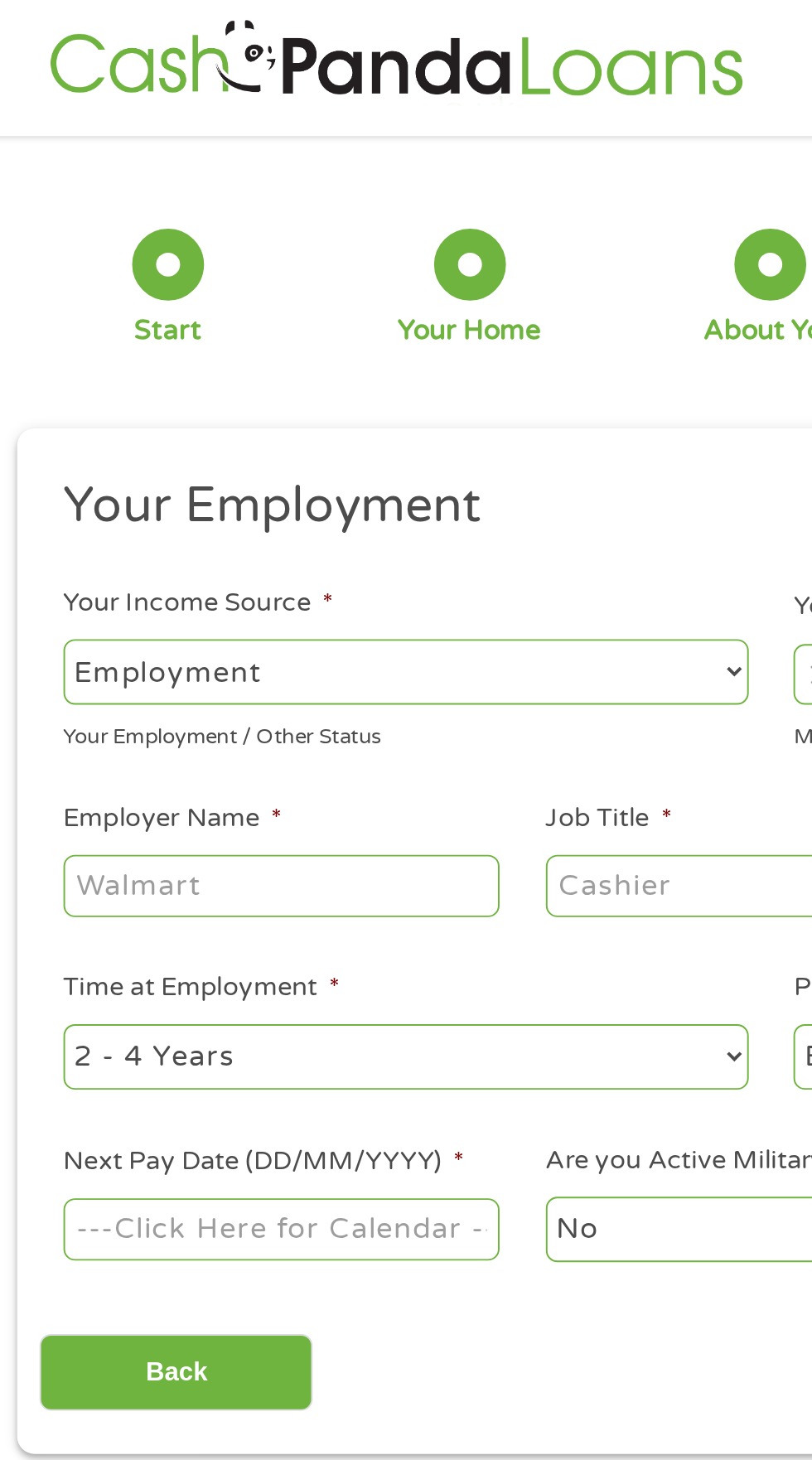
click at [239, 463] on input "Employer Name *" at bounding box center [152, 459] width 227 height 31
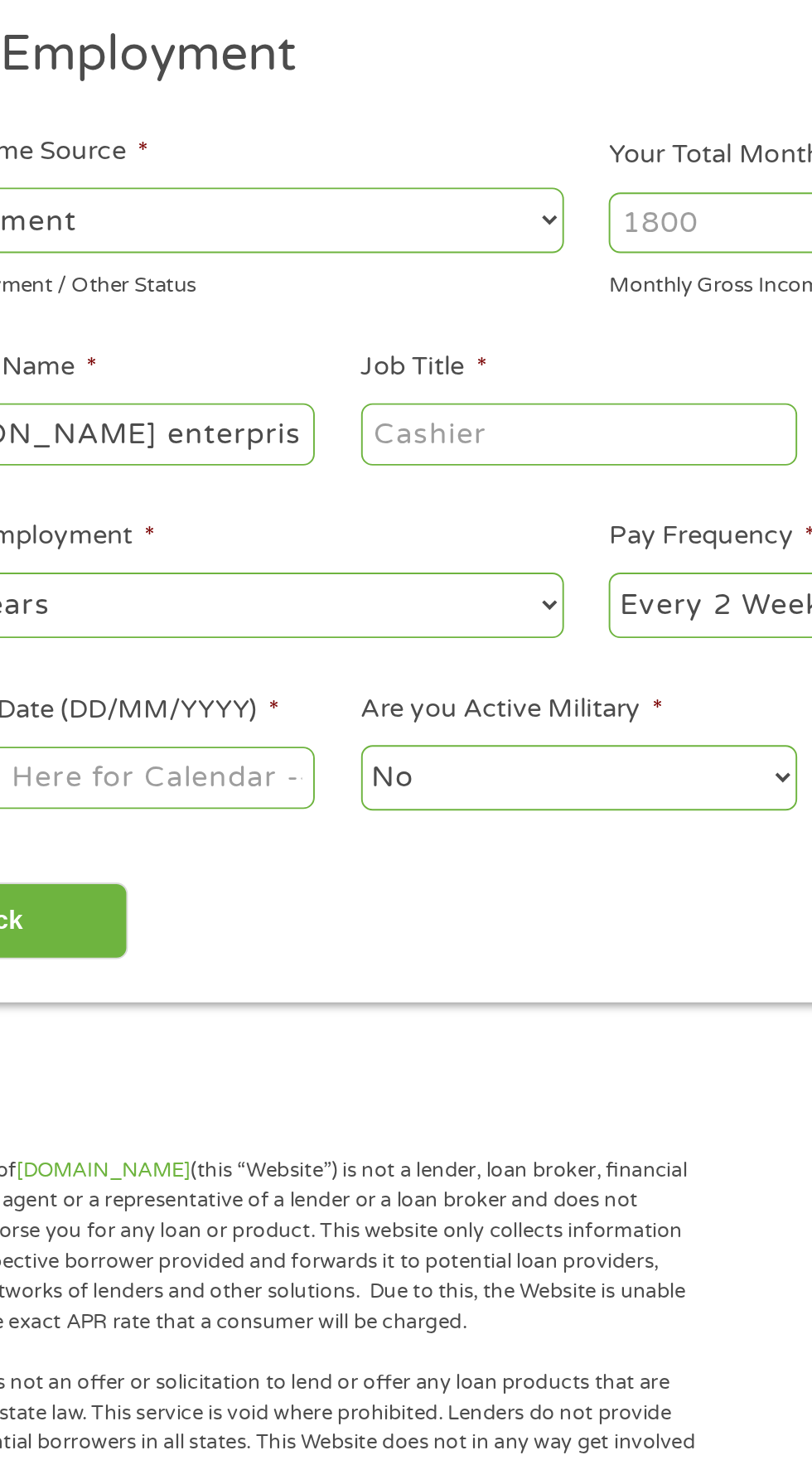
type input "[PERSON_NAME] enterprises"
click at [433, 469] on input "Job Title *" at bounding box center [403, 459] width 227 height 31
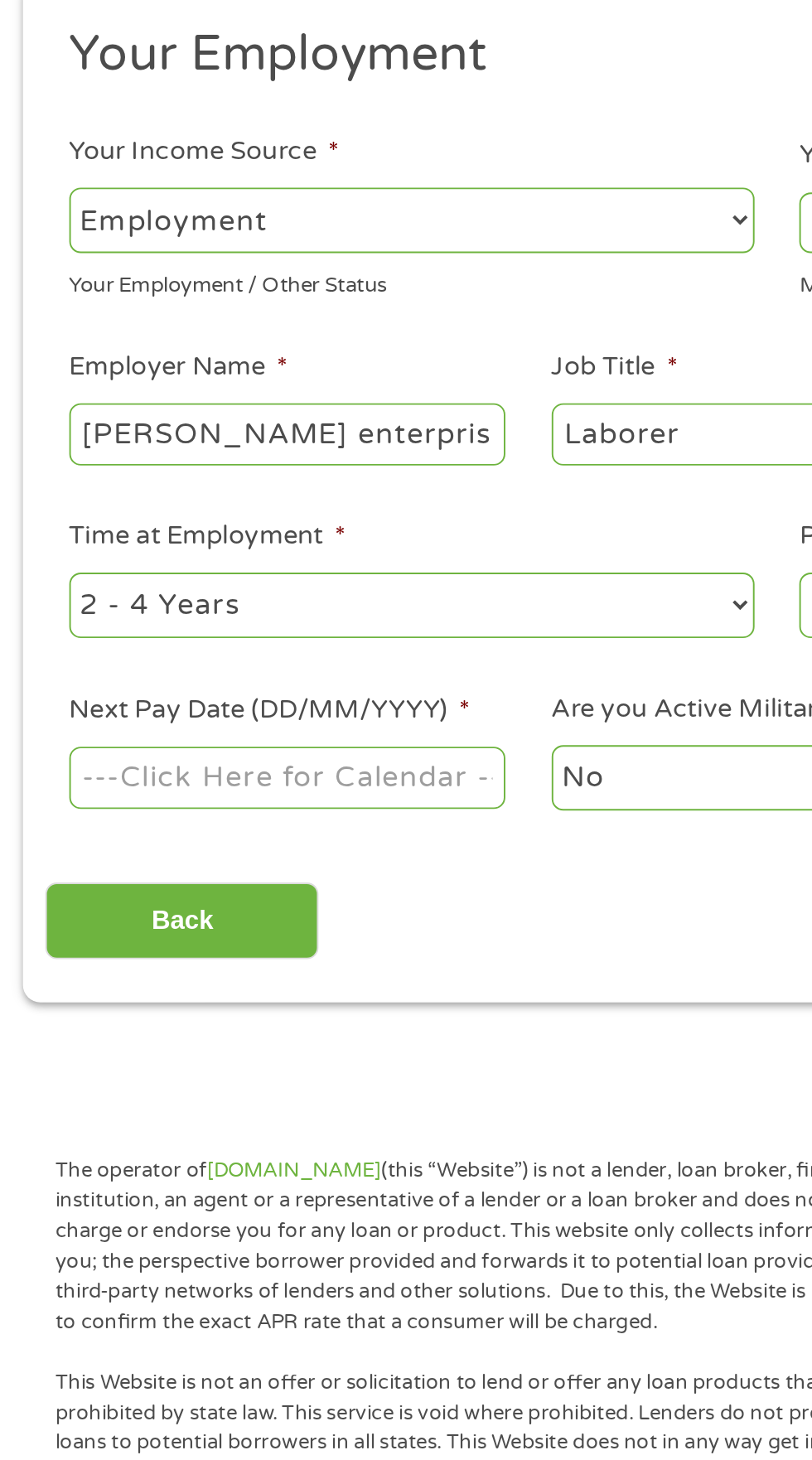
type input "Laborer"
click at [303, 540] on select "--- Choose one --- 1 Year or less 1 - 2 Years 2 - 4 Years Over 4 Years" at bounding box center [216, 549] width 355 height 34
select select "24months"
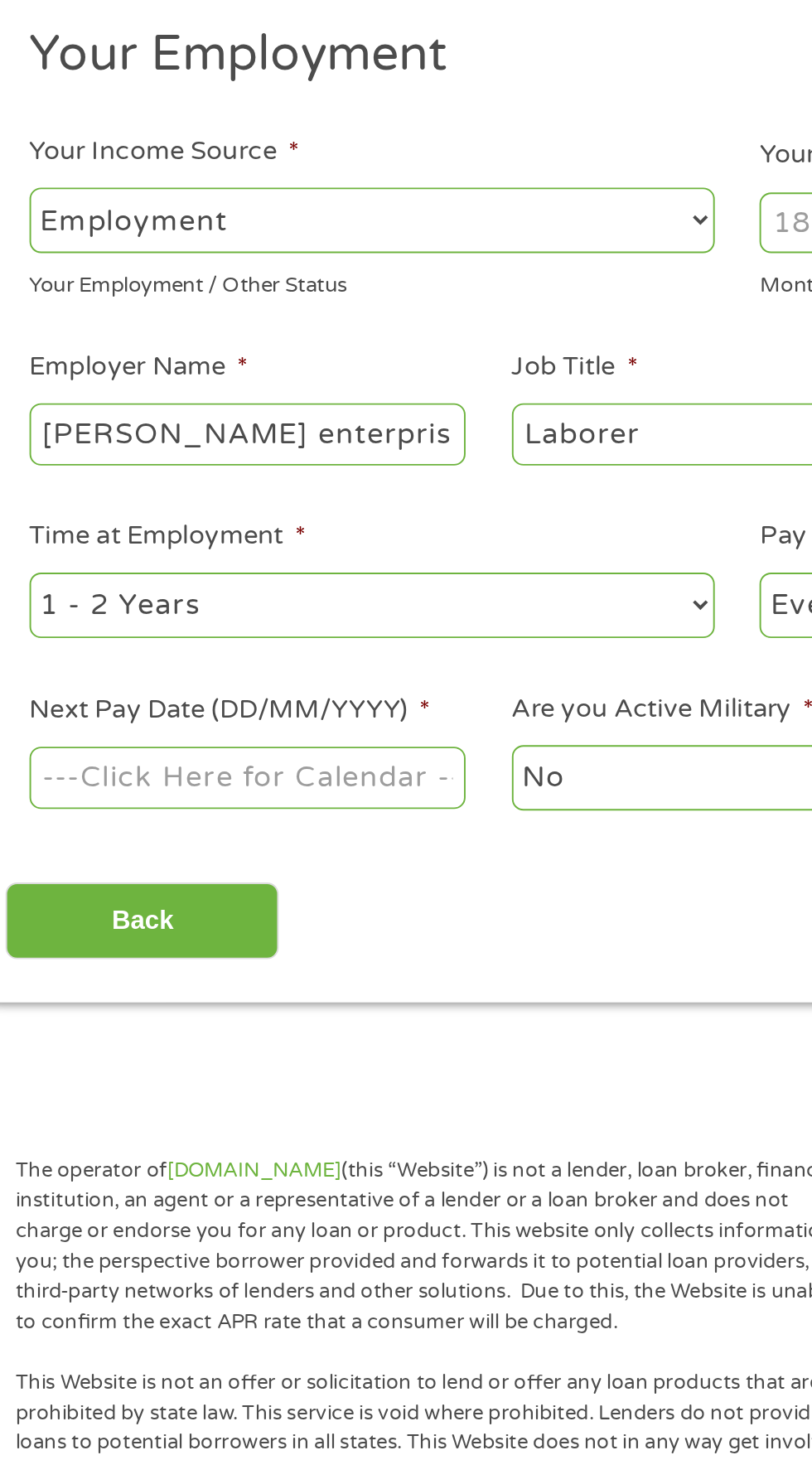
click at [254, 641] on input "Next Pay Date (DD/MM/YYYY) *" at bounding box center [152, 637] width 227 height 31
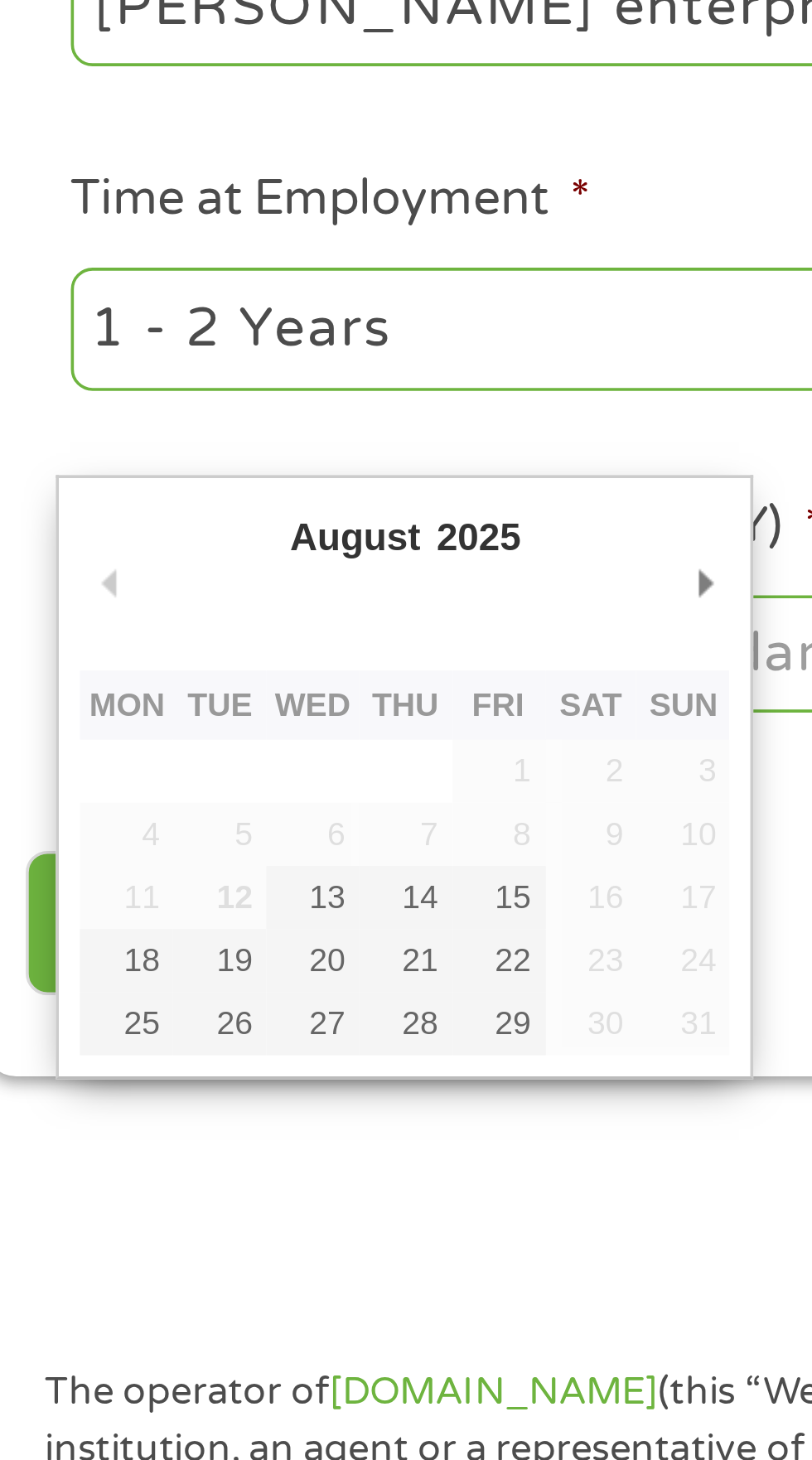
type input "[DATE]"
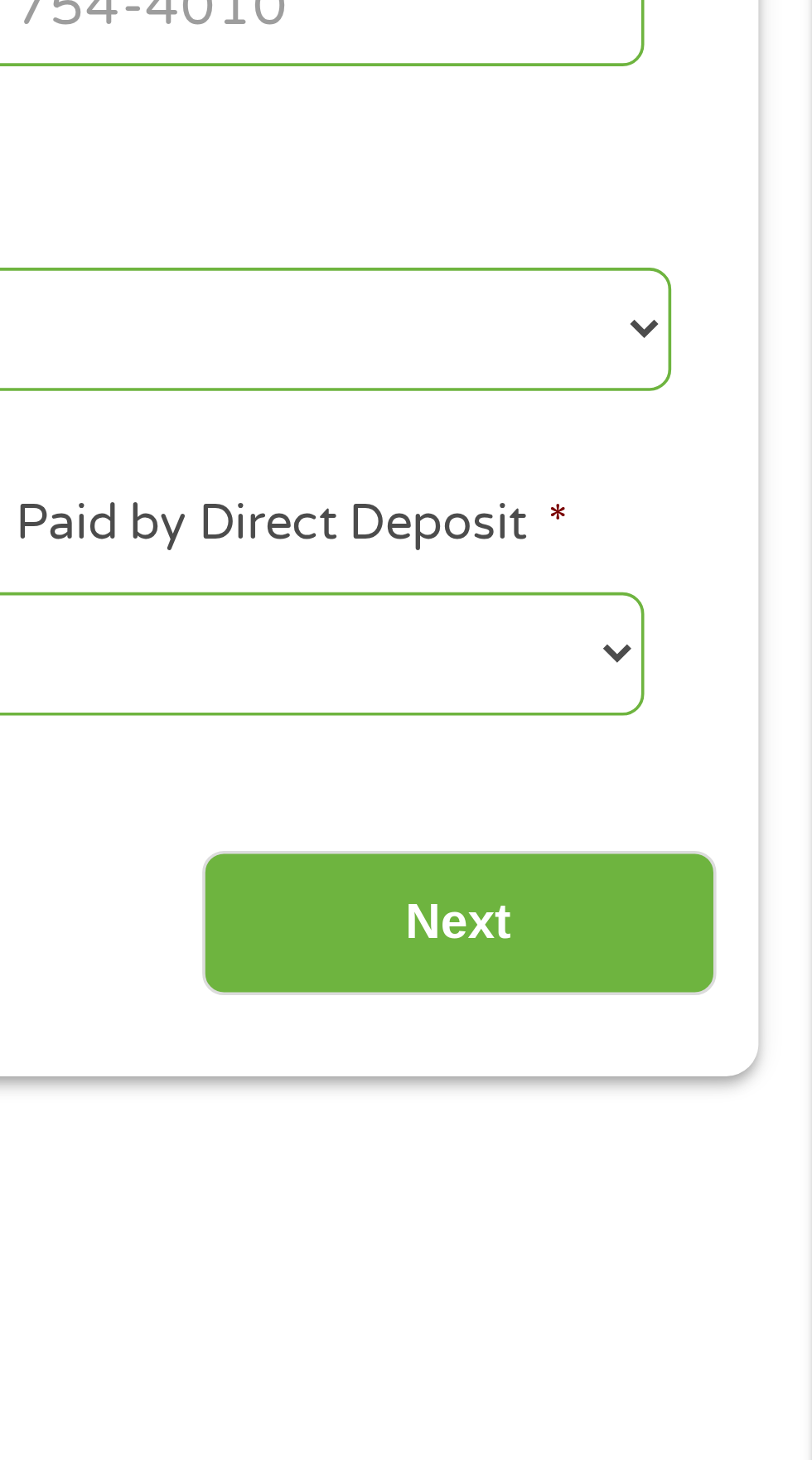
scroll to position [9, 0]
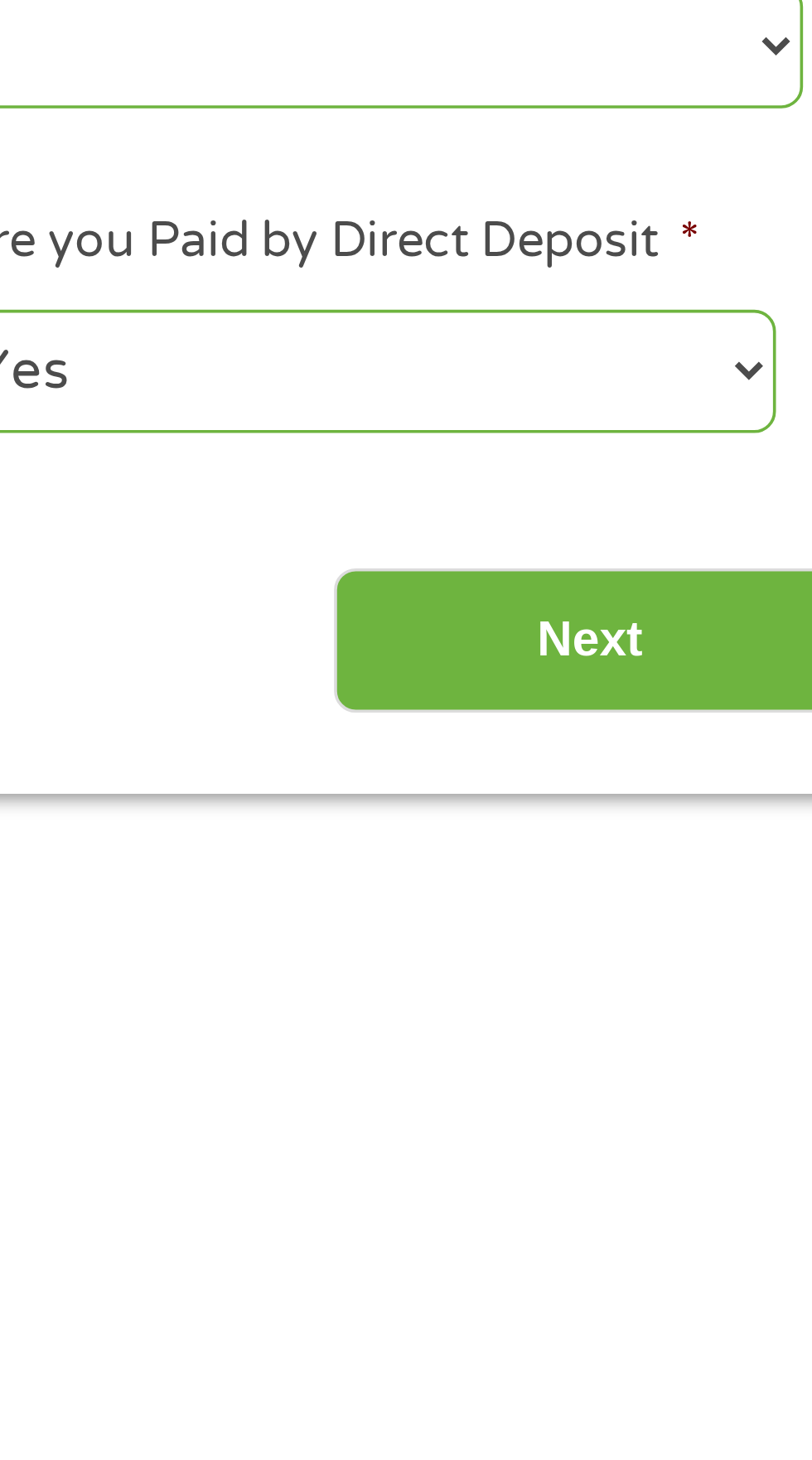
click at [735, 720] on input "Next" at bounding box center [714, 712] width 142 height 41
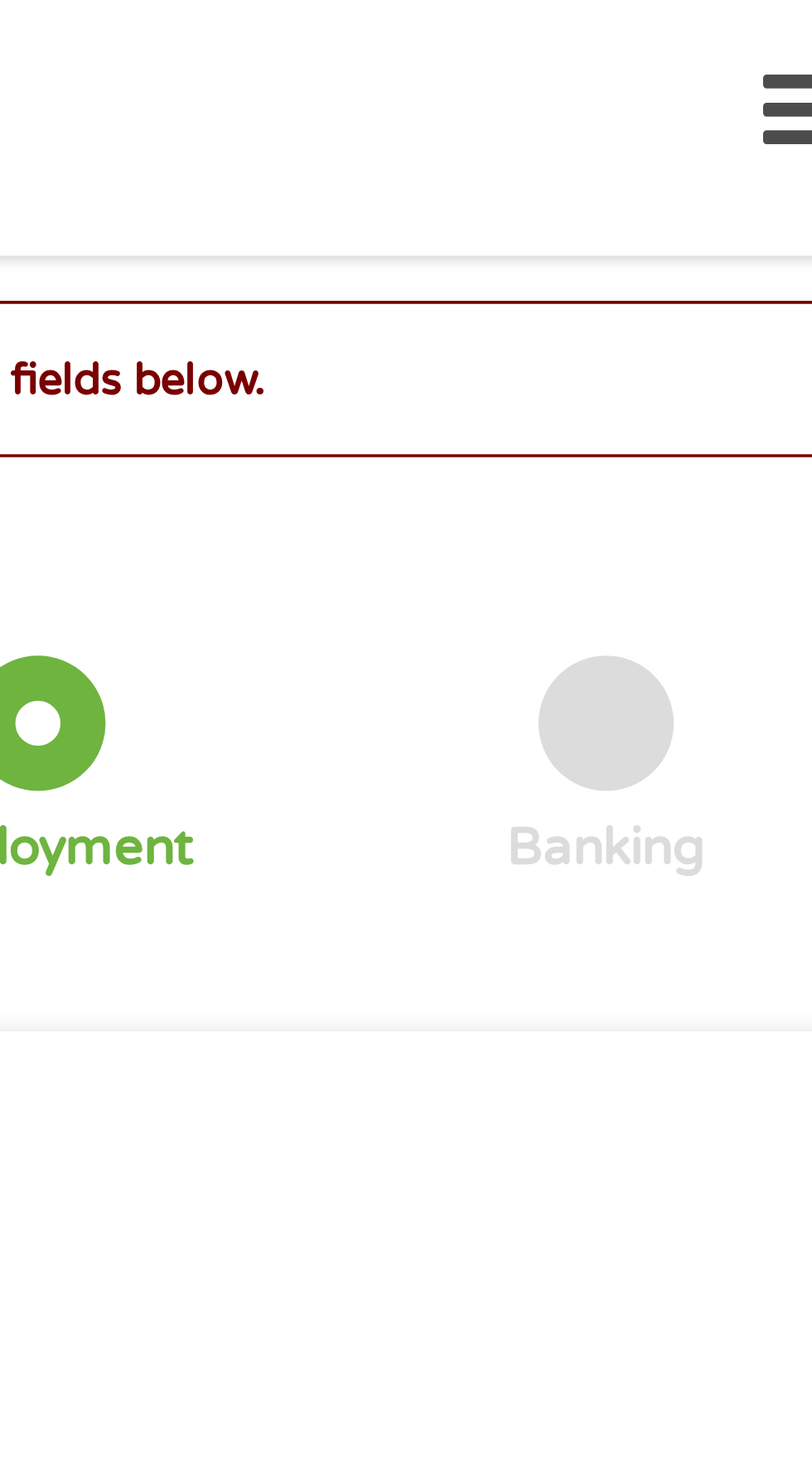
scroll to position [7, 7]
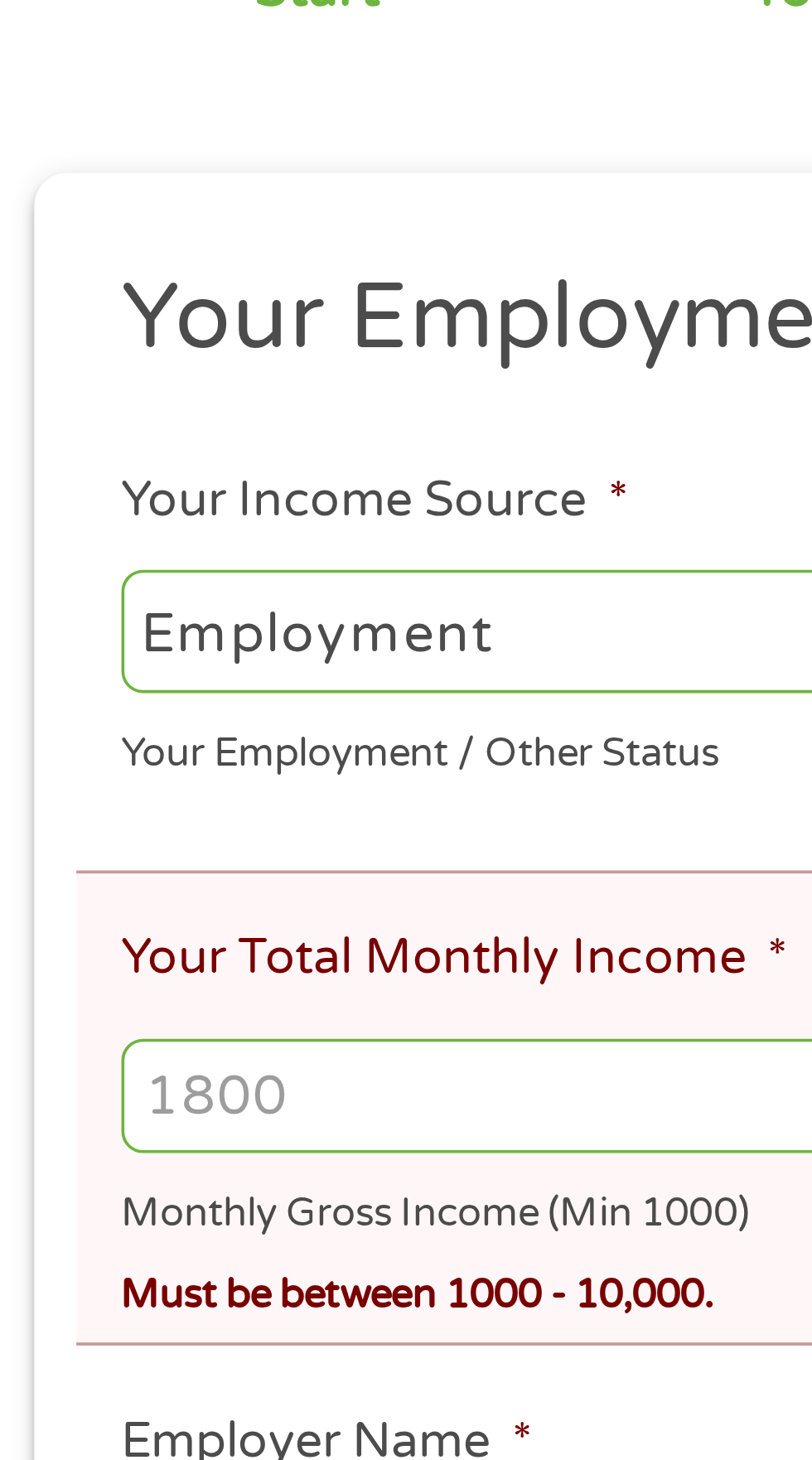
click at [140, 532] on input "Your Total Monthly Income *" at bounding box center [406, 538] width 734 height 31
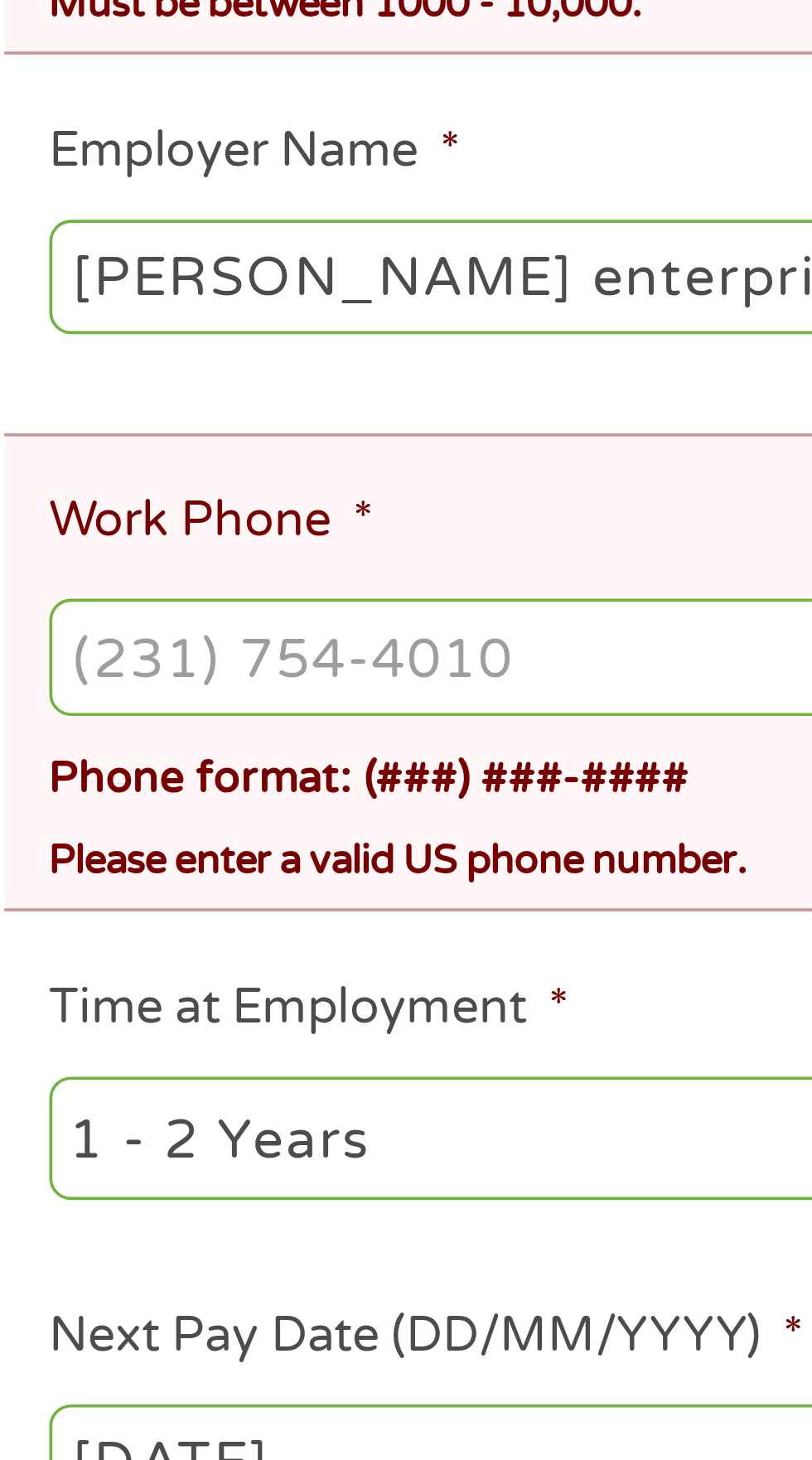
type input "2800"
click at [175, 783] on input "Work Phone *" at bounding box center [406, 772] width 734 height 31
type input "[PHONE_NUMBER]"
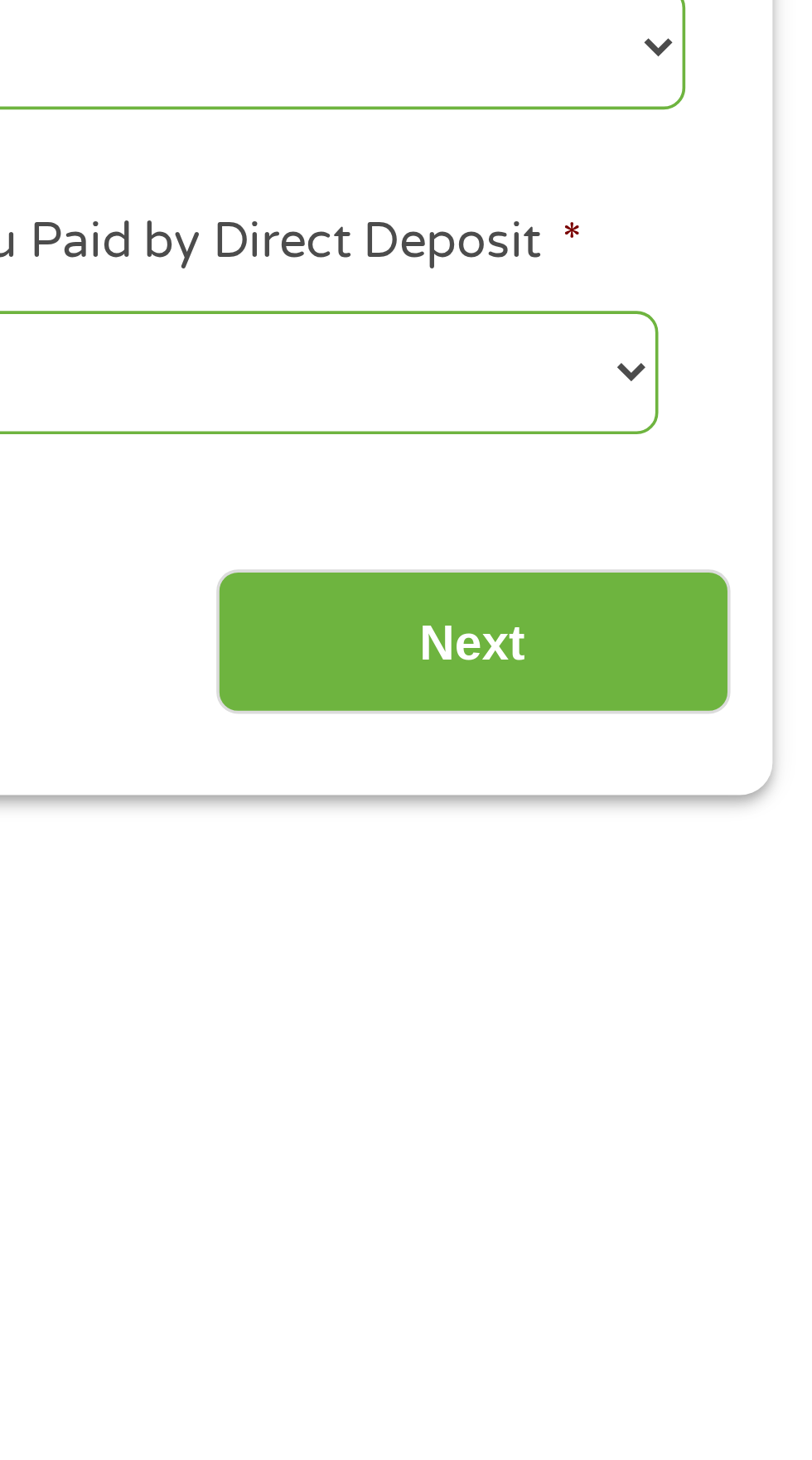
click at [737, 1077] on input "Next" at bounding box center [714, 1070] width 142 height 41
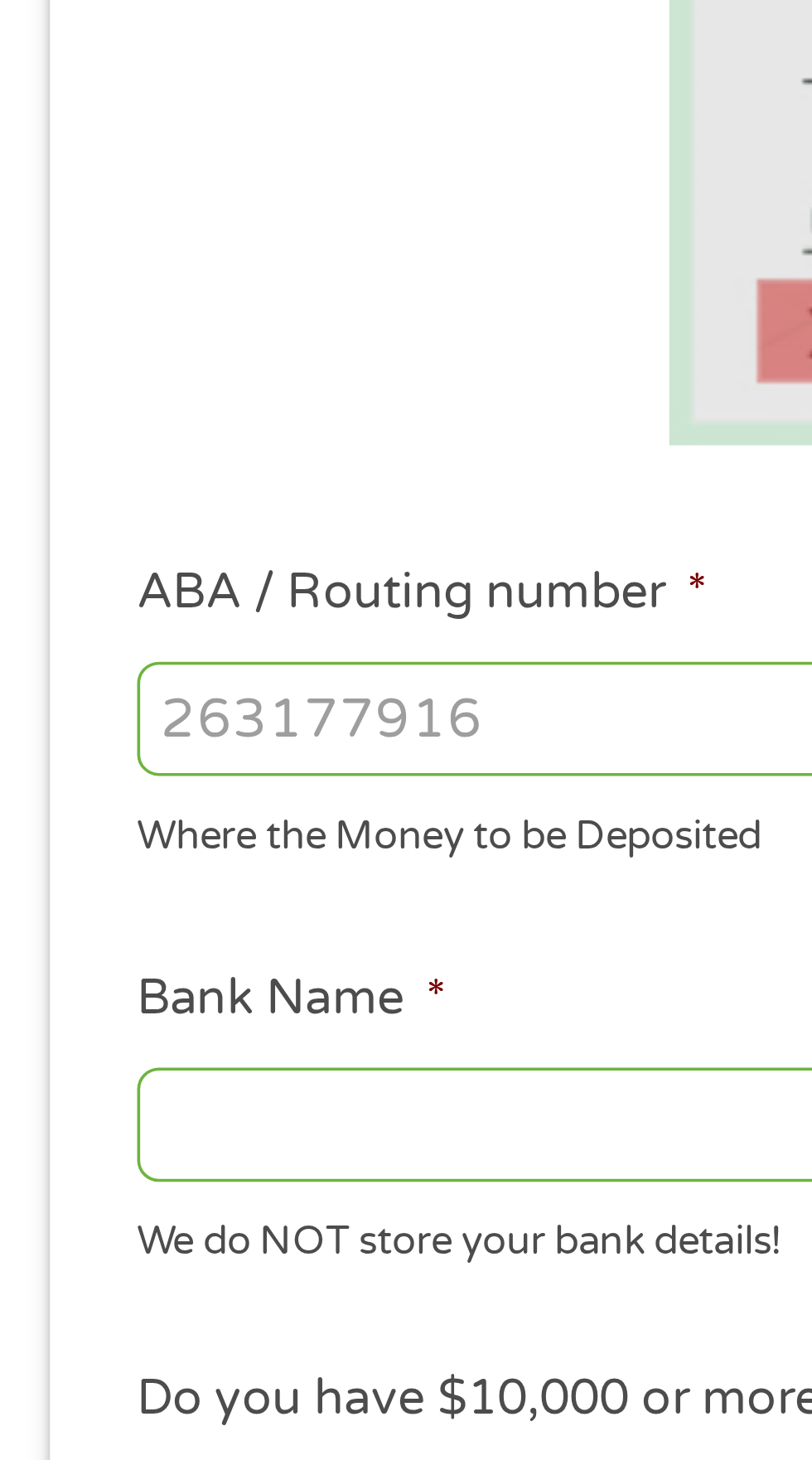
click at [176, 587] on input "ABA / Routing number *" at bounding box center [216, 583] width 355 height 31
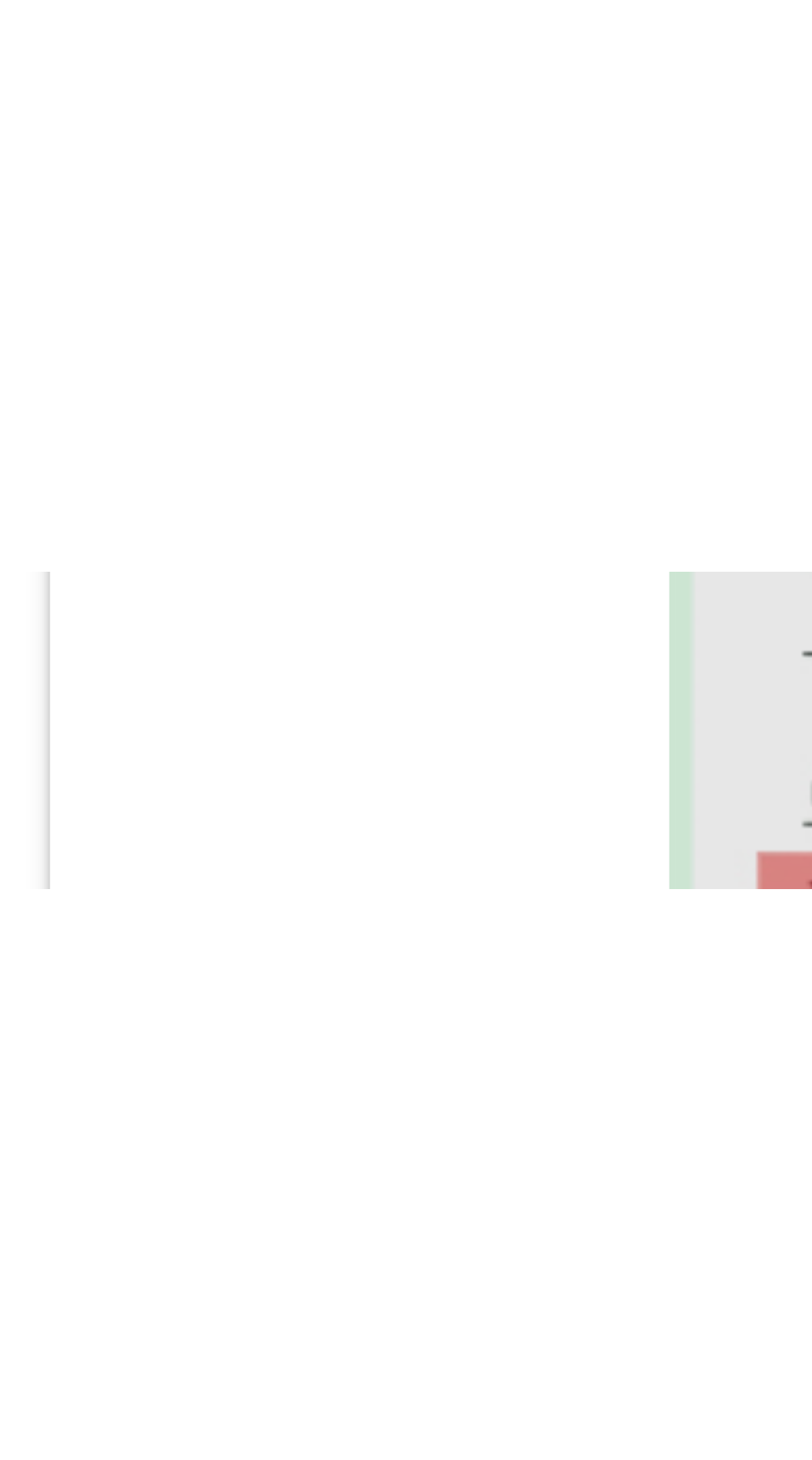
scroll to position [7, 0]
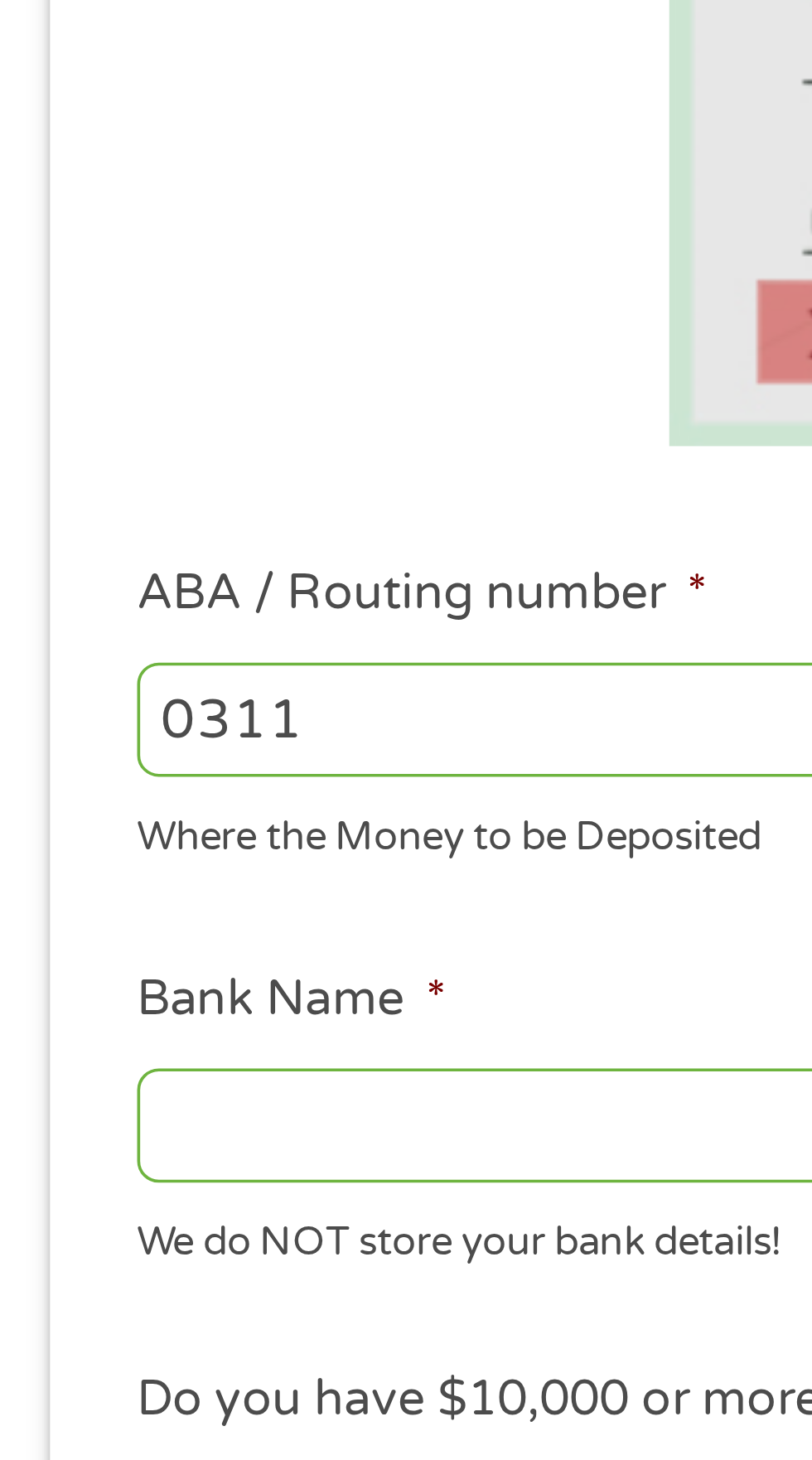
click at [109, 590] on input "0311" at bounding box center [216, 585] width 355 height 31
type input "031101279"
type input "THE BANCORP BANK"
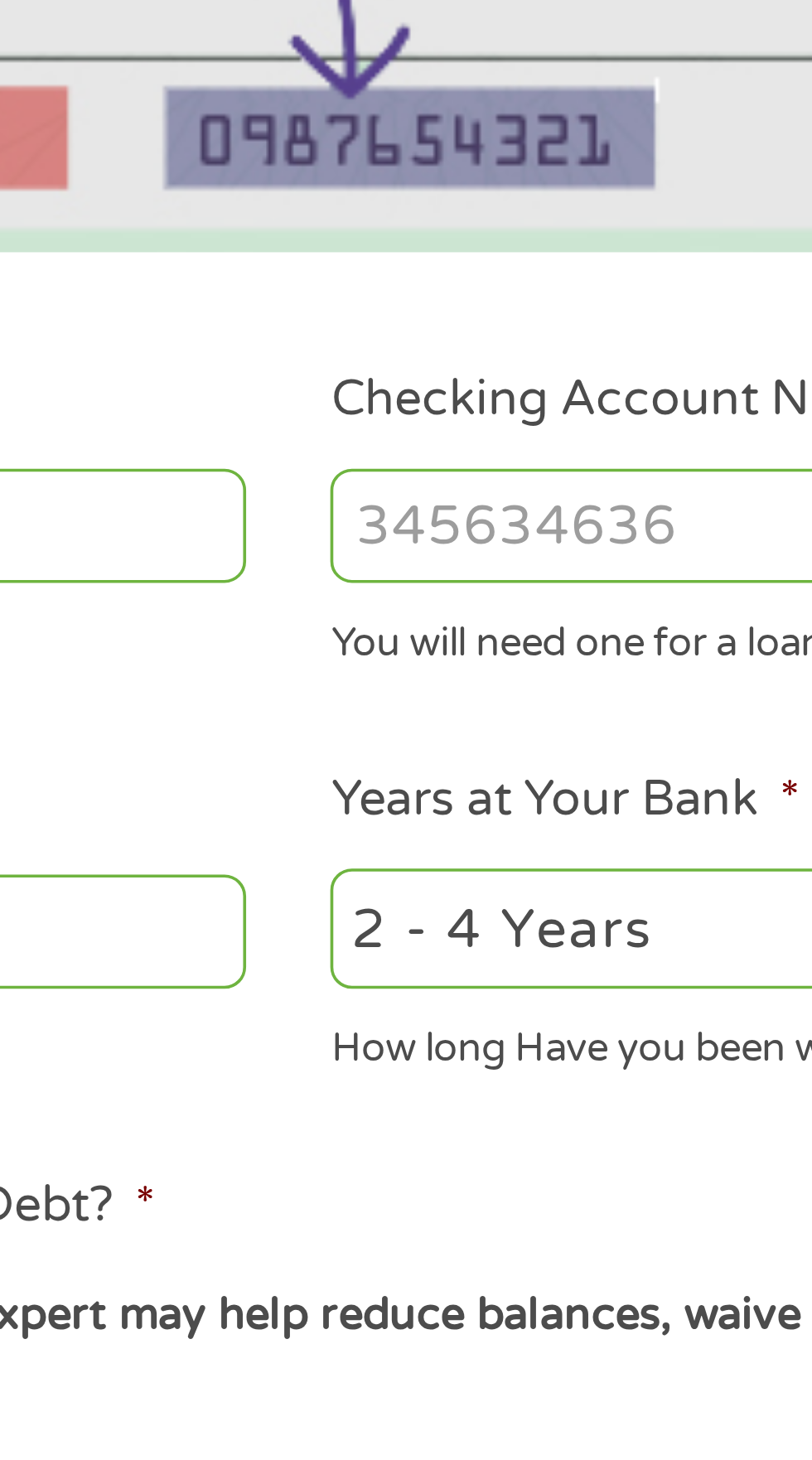
type input "031101279"
click at [529, 590] on input "Checking Account Number *" at bounding box center [595, 585] width 355 height 31
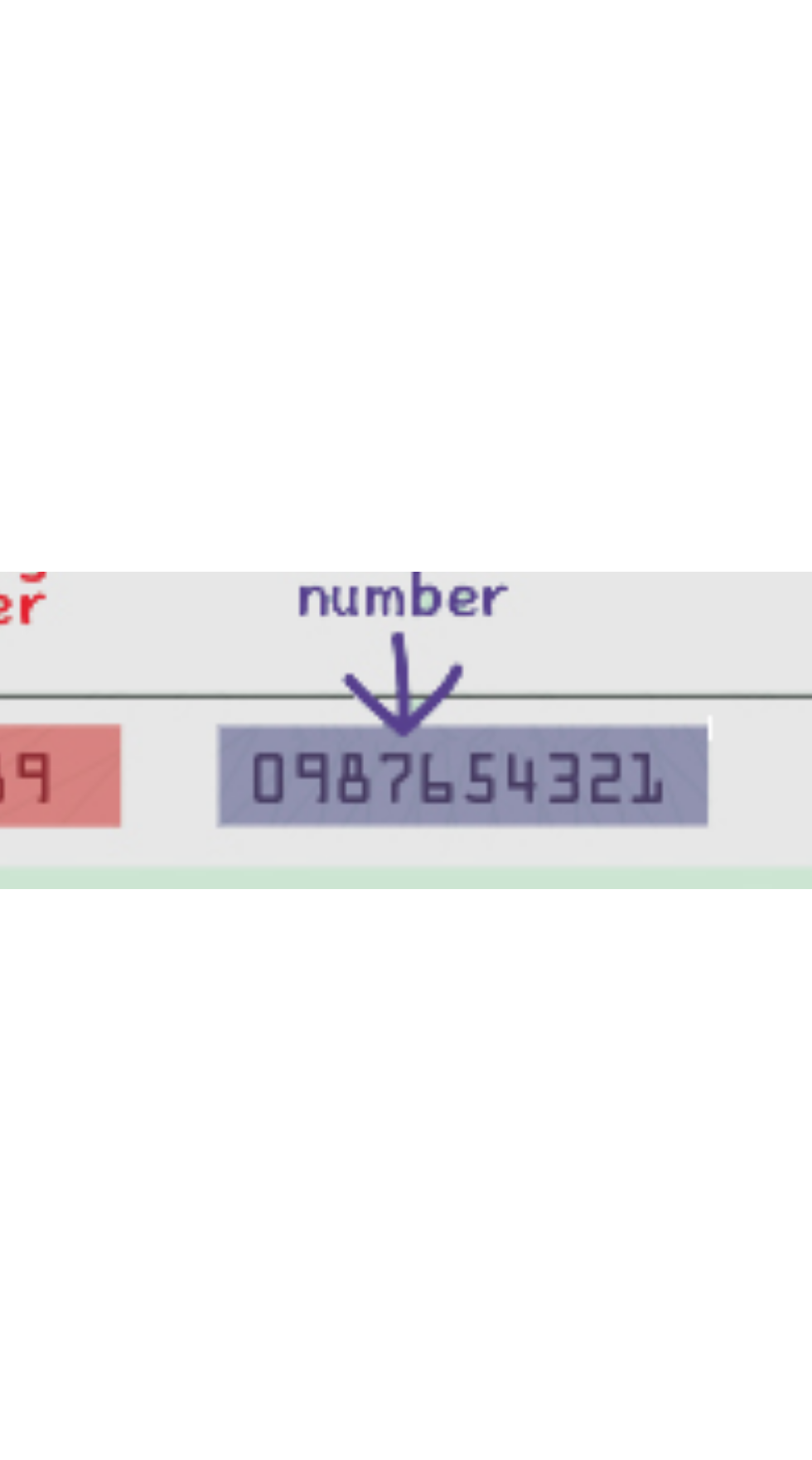
scroll to position [70, 0]
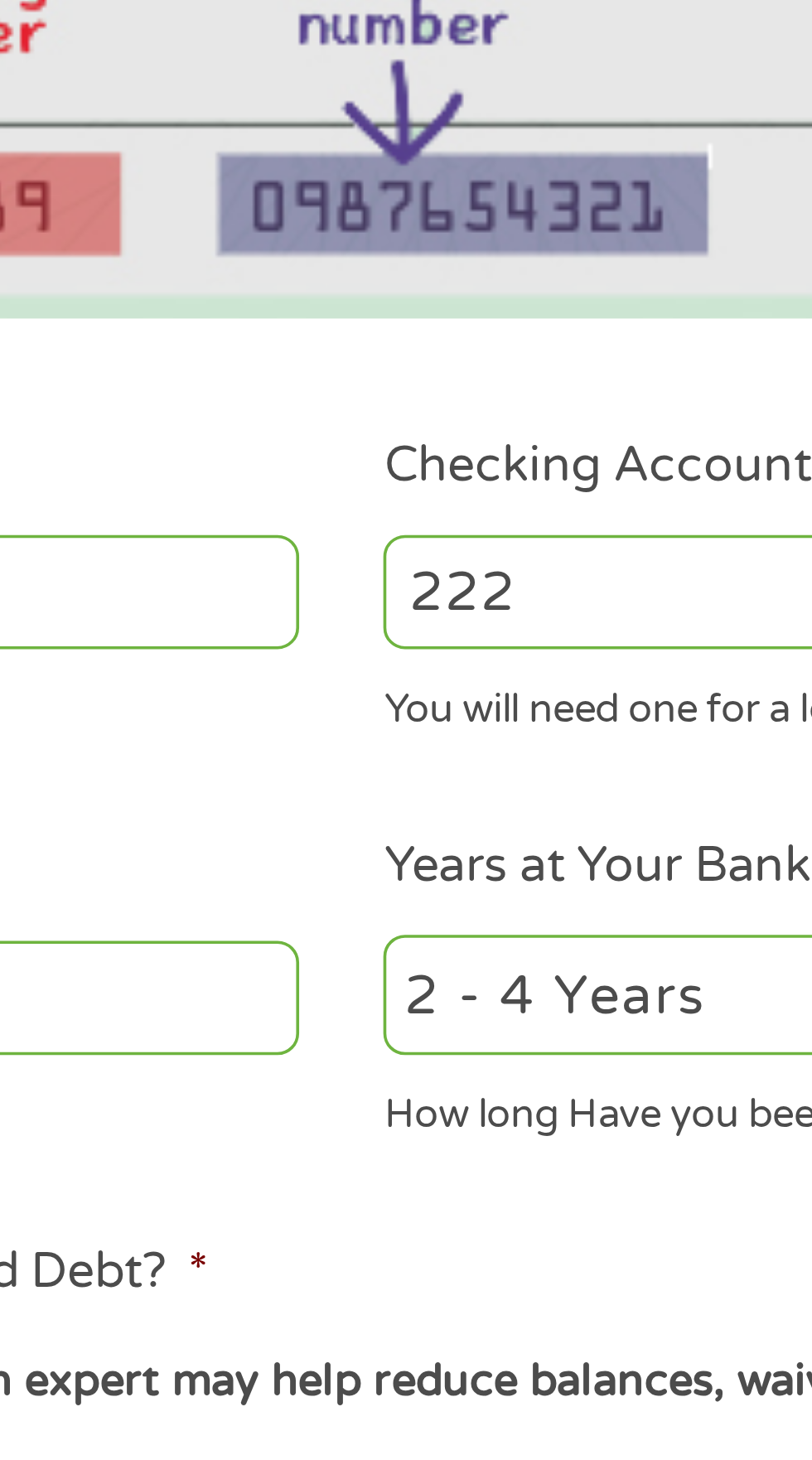
click at [472, 524] on input "222" at bounding box center [595, 521] width 355 height 31
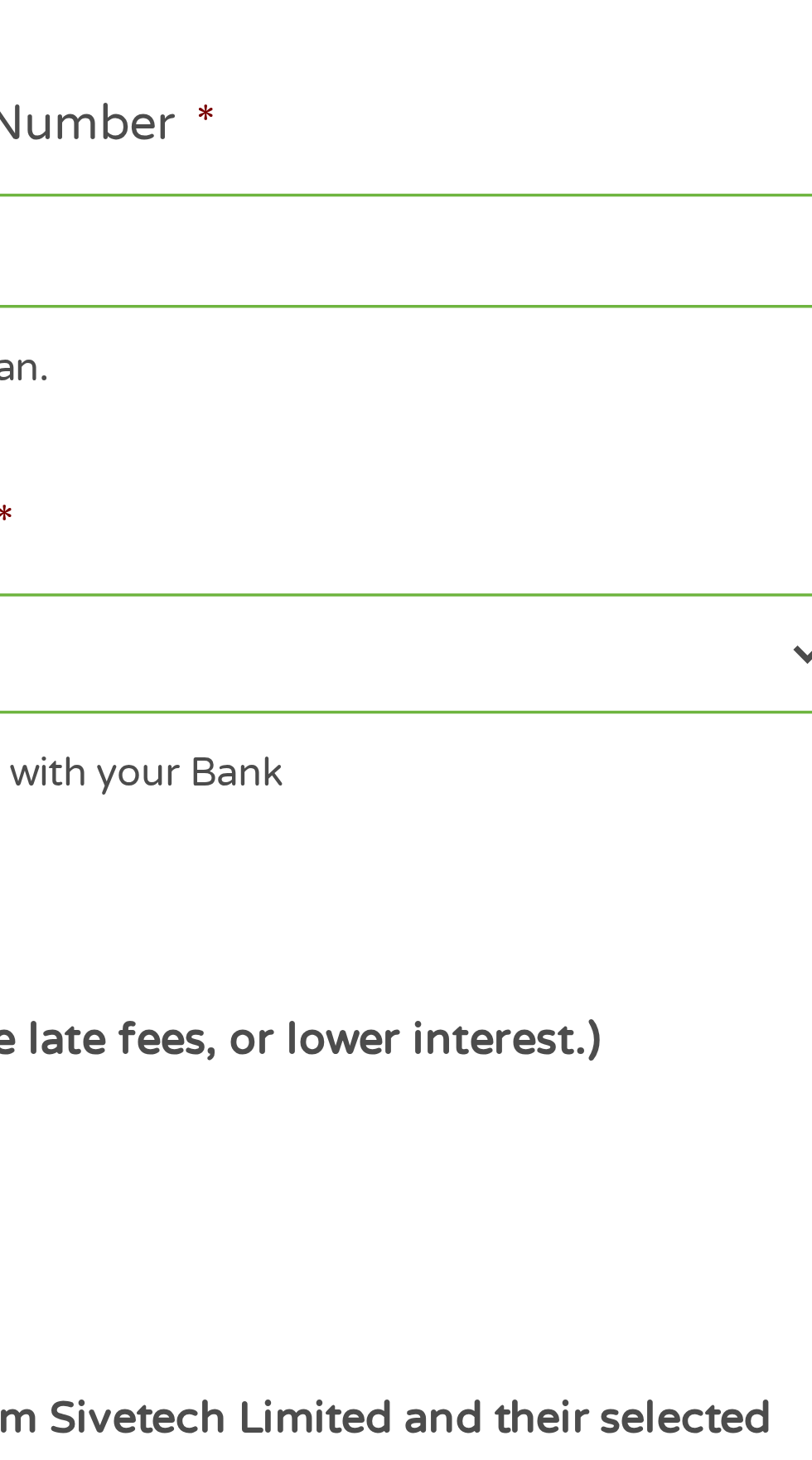
type input "222153064775"
click at [749, 630] on select "2 - 4 Years 6 - 12 Months 1 - 2 Years Over 4 Years" at bounding box center [595, 633] width 355 height 34
select select "12months"
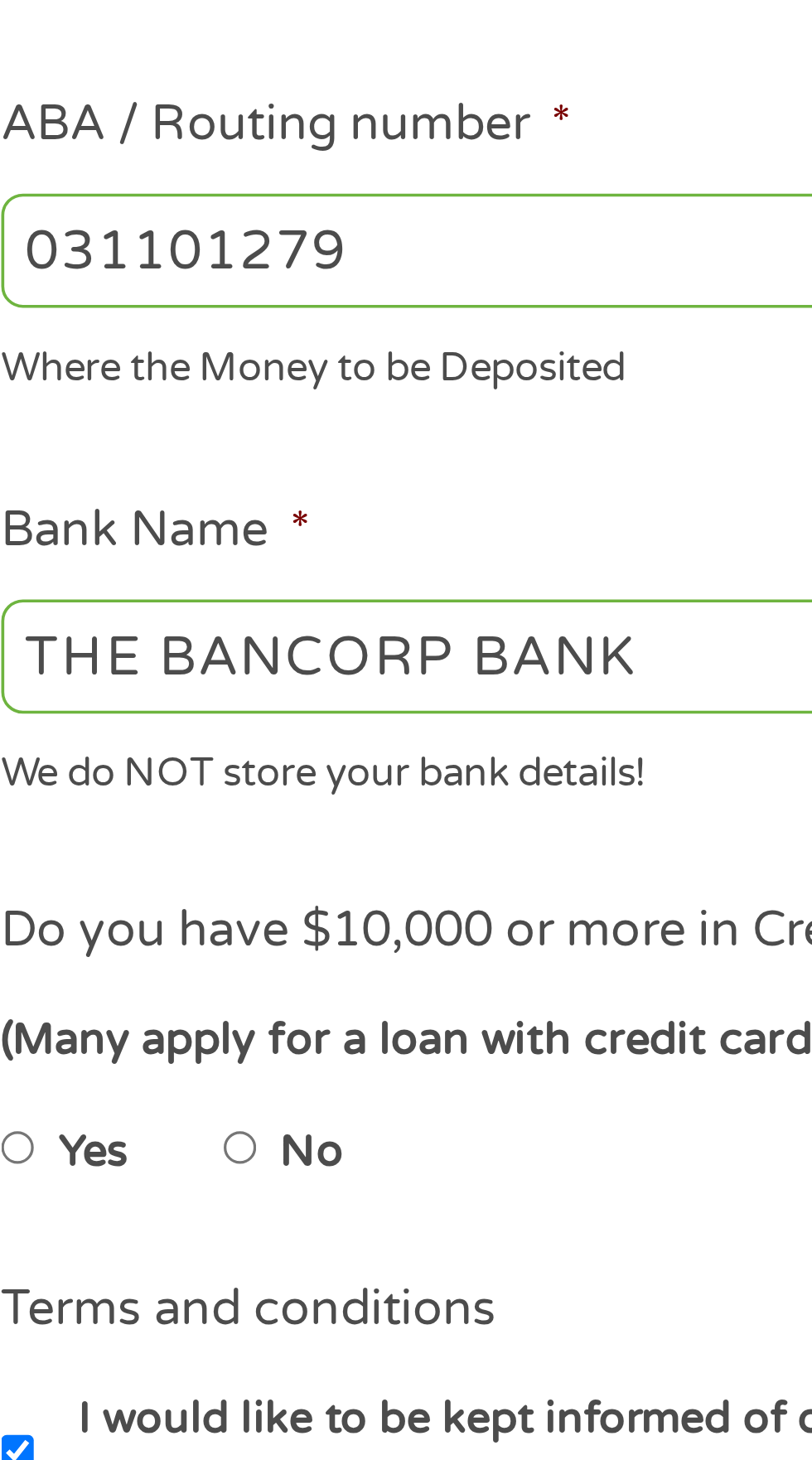
click at [124, 766] on label "No" at bounding box center [125, 770] width 17 height 18
click at [110, 766] on input "No" at bounding box center [105, 770] width 10 height 27
radio input "true"
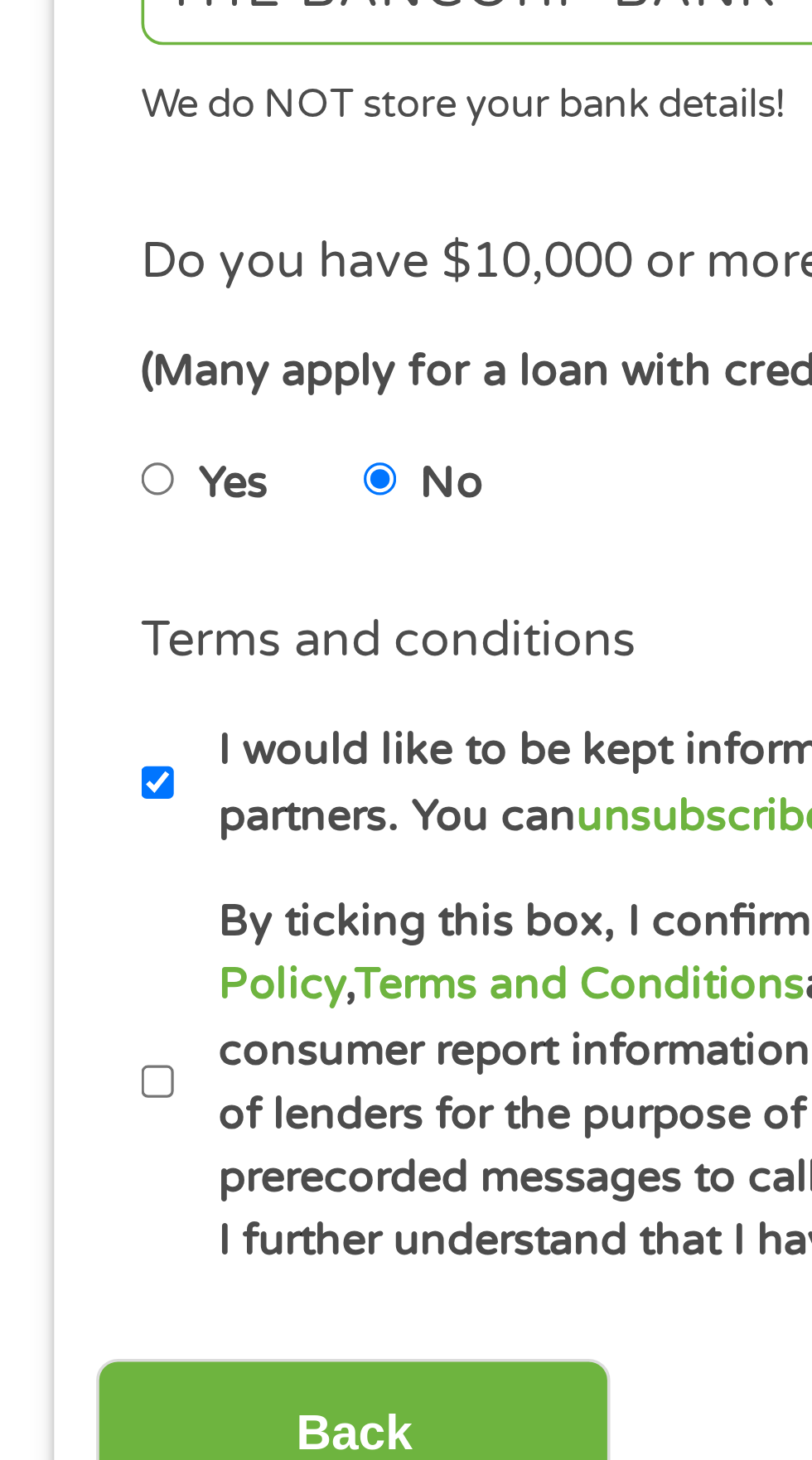
click at [56, 936] on label "By ticking this box, I confirm I am at least [DEMOGRAPHIC_DATA]. I confirm I ha…" at bounding box center [413, 934] width 731 height 106
click at [49, 936] on input "By ticking this box, I confirm I am at least [DEMOGRAPHIC_DATA]. I confirm I ha…" at bounding box center [44, 935] width 10 height 27
checkbox input "true"
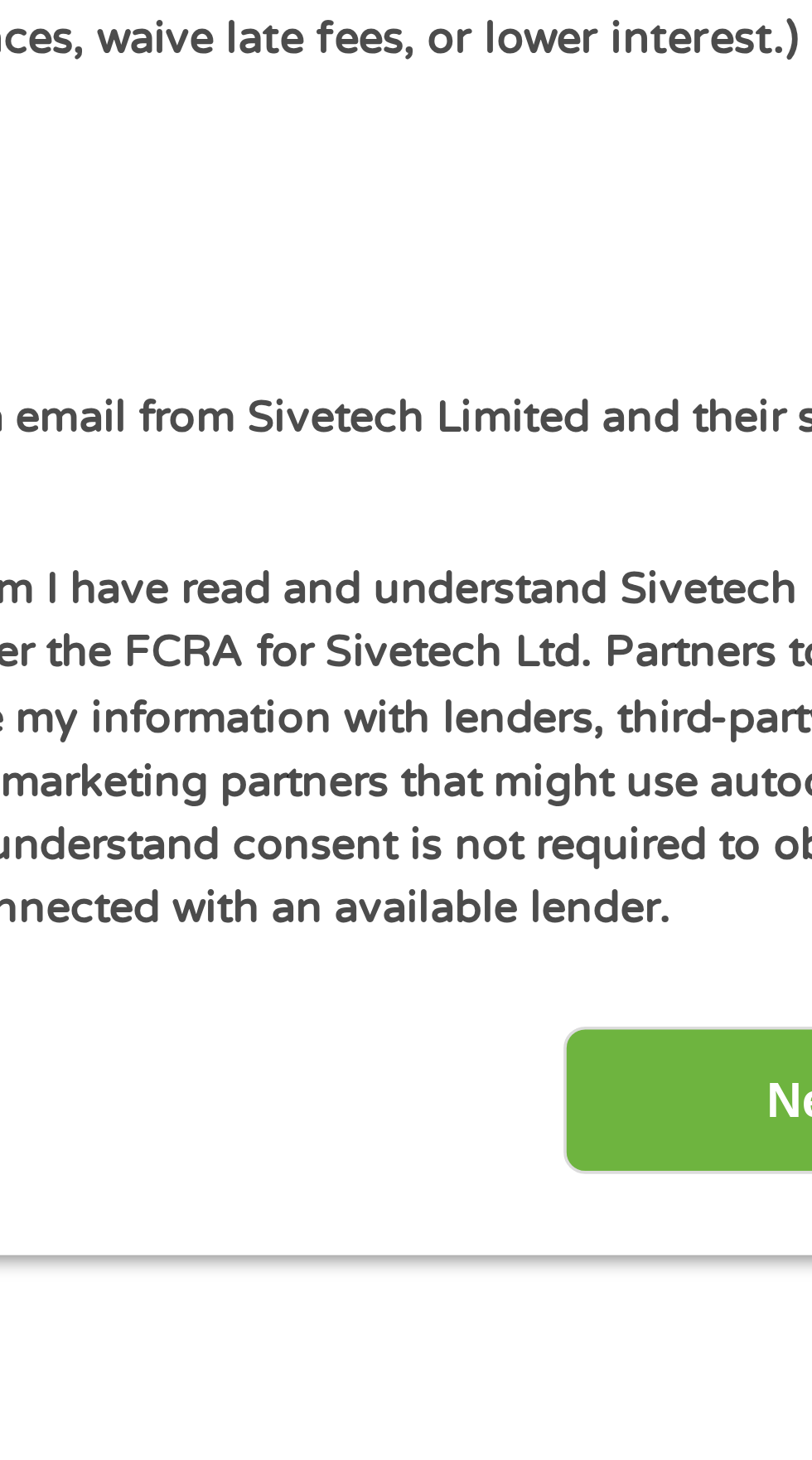
click at [694, 1024] on input "Next" at bounding box center [714, 1031] width 142 height 41
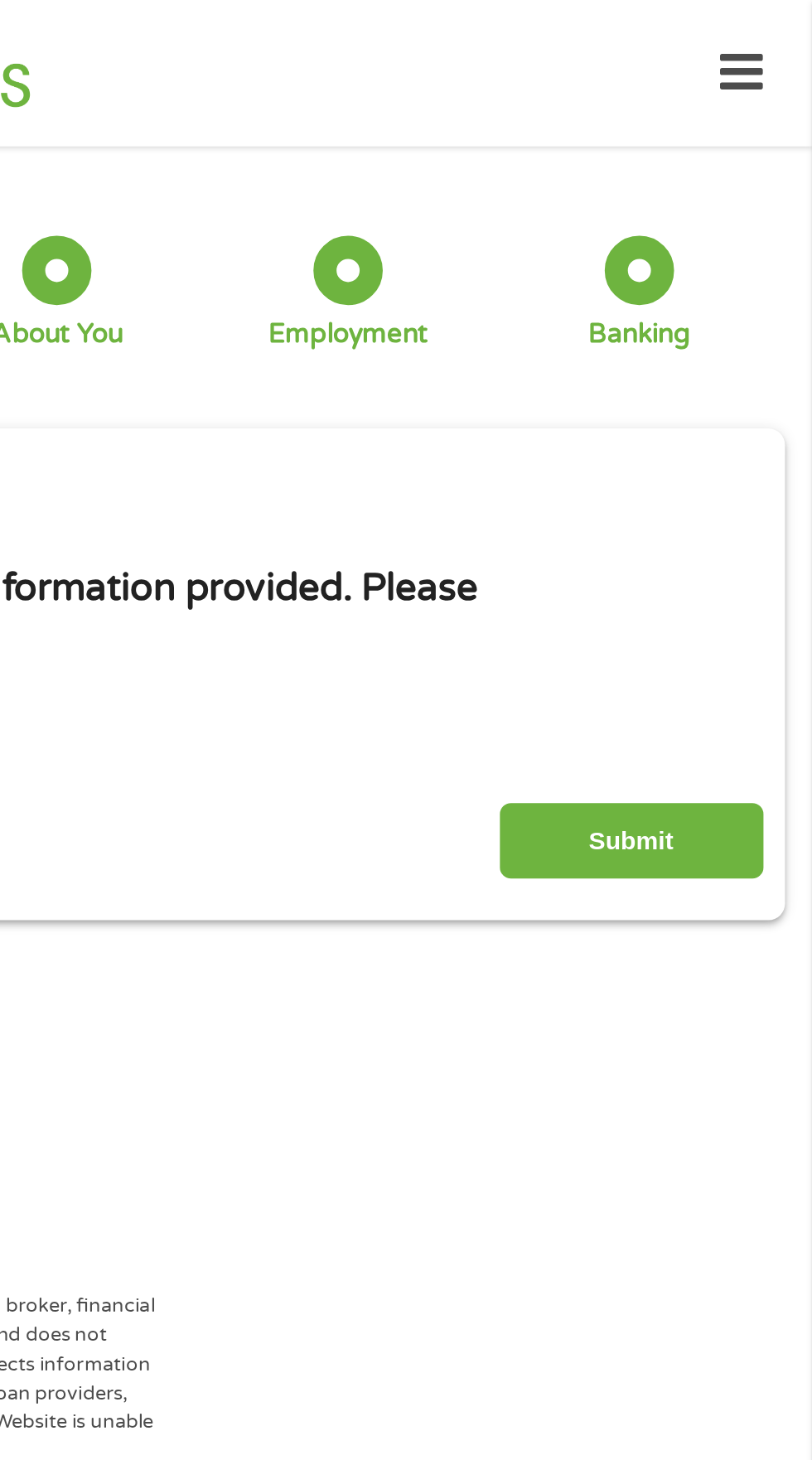
scroll to position [0, 0]
click at [749, 458] on input "Submit" at bounding box center [714, 451] width 142 height 41
